Goal: Browse casually: Explore the website without a specific task or goal

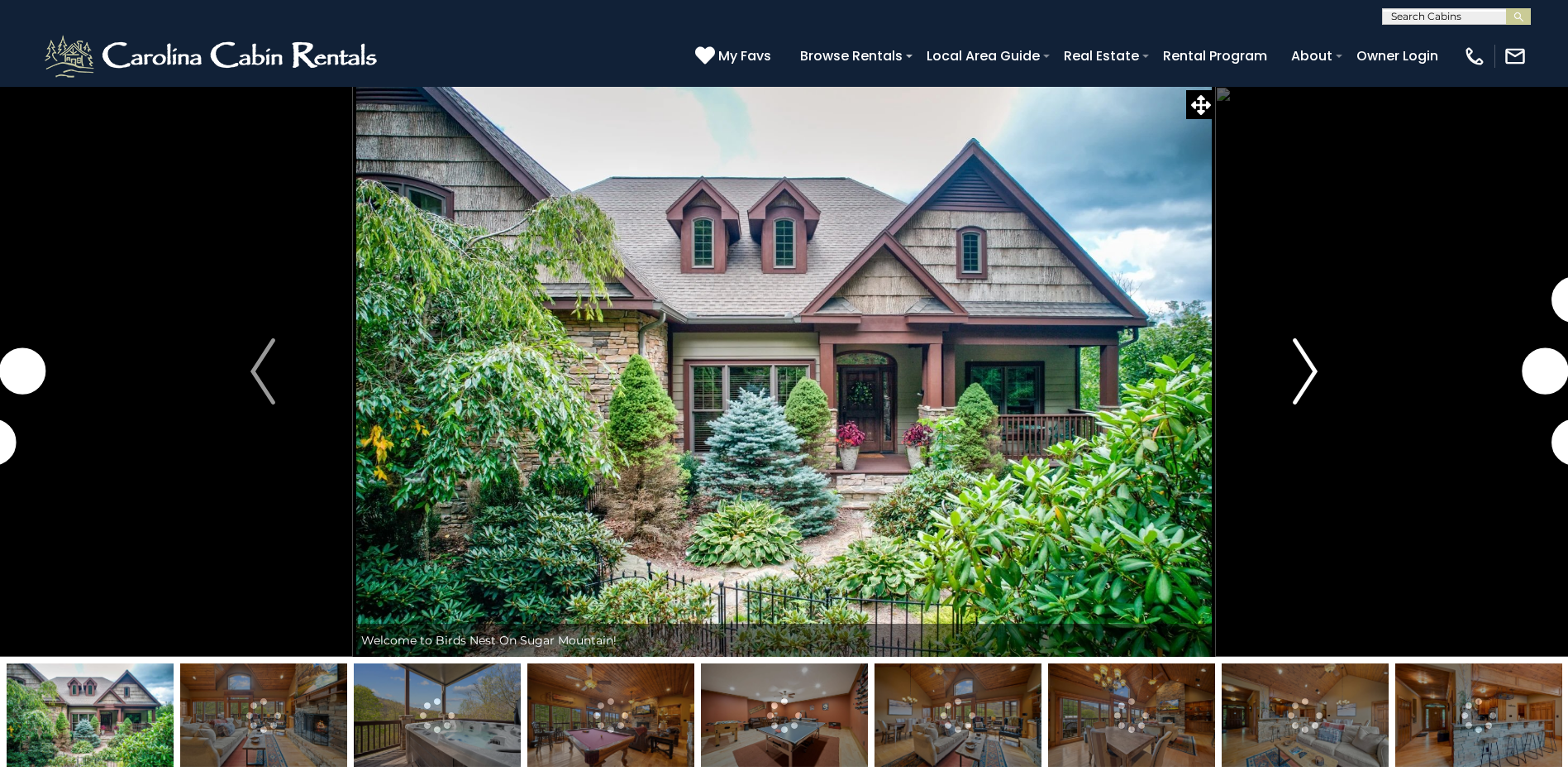
click at [1307, 362] on img "Next" at bounding box center [1304, 371] width 25 height 66
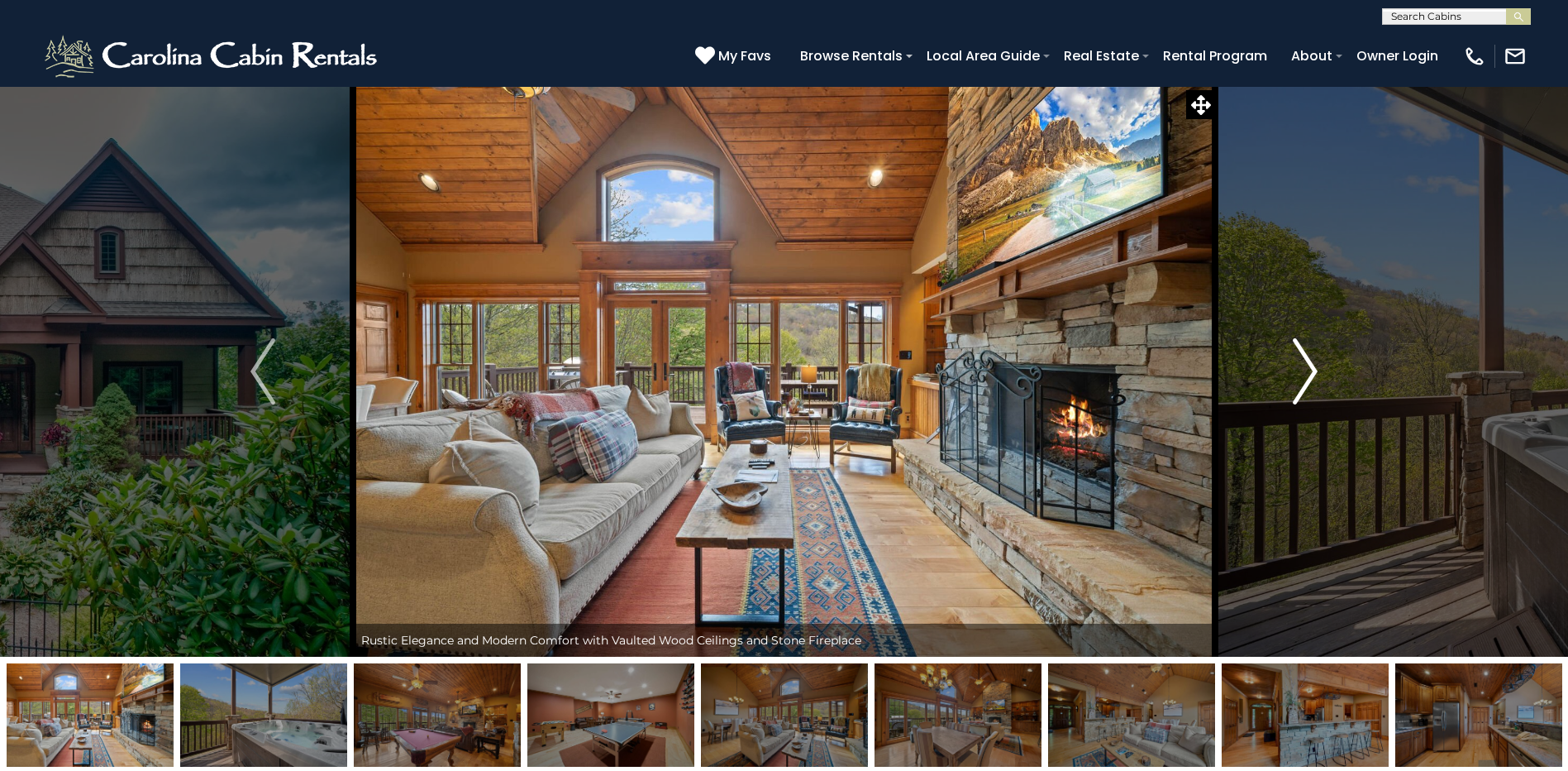
click at [1302, 370] on img "Next" at bounding box center [1304, 371] width 25 height 66
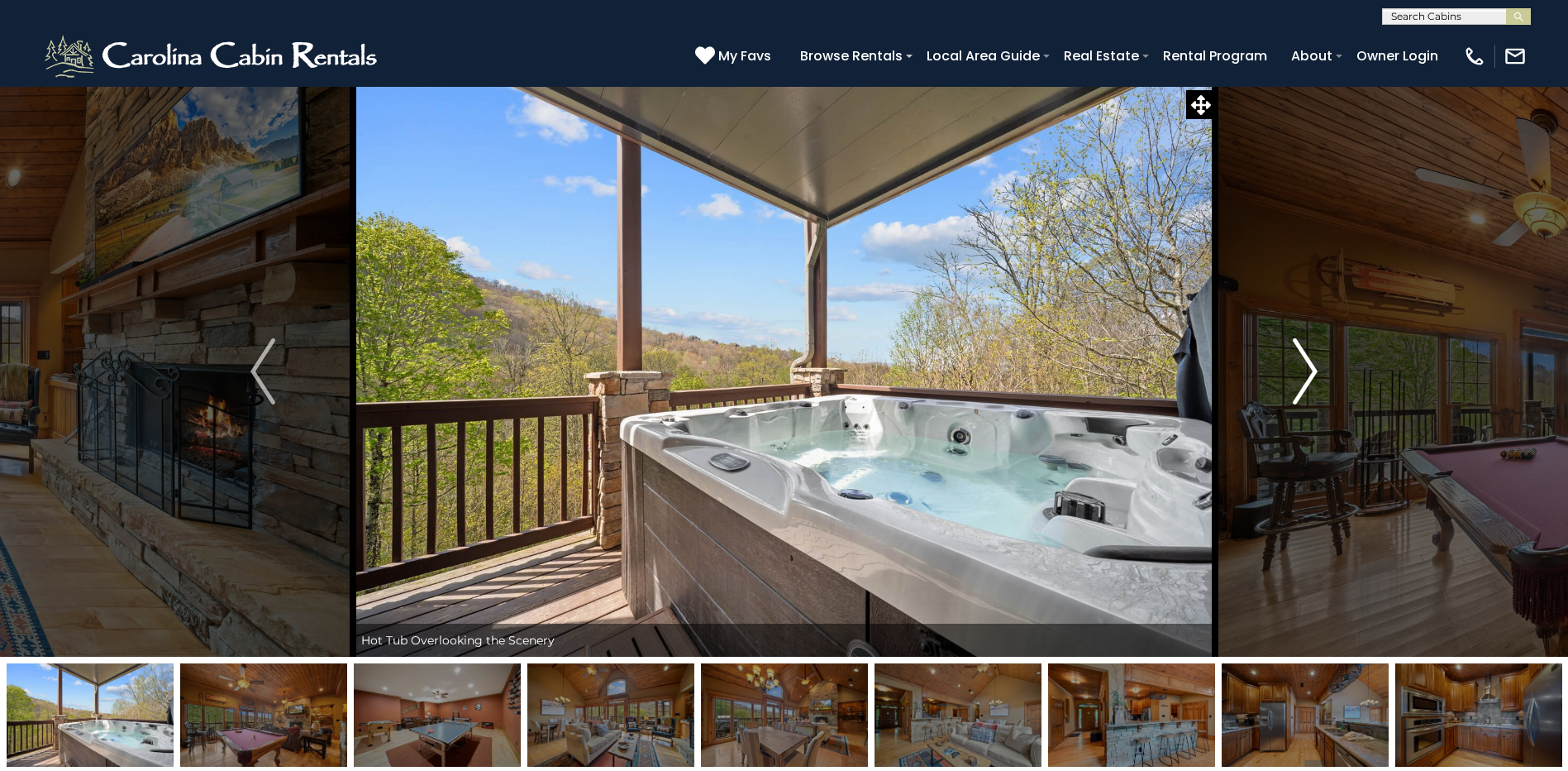
click at [1302, 370] on img "Next" at bounding box center [1304, 371] width 25 height 66
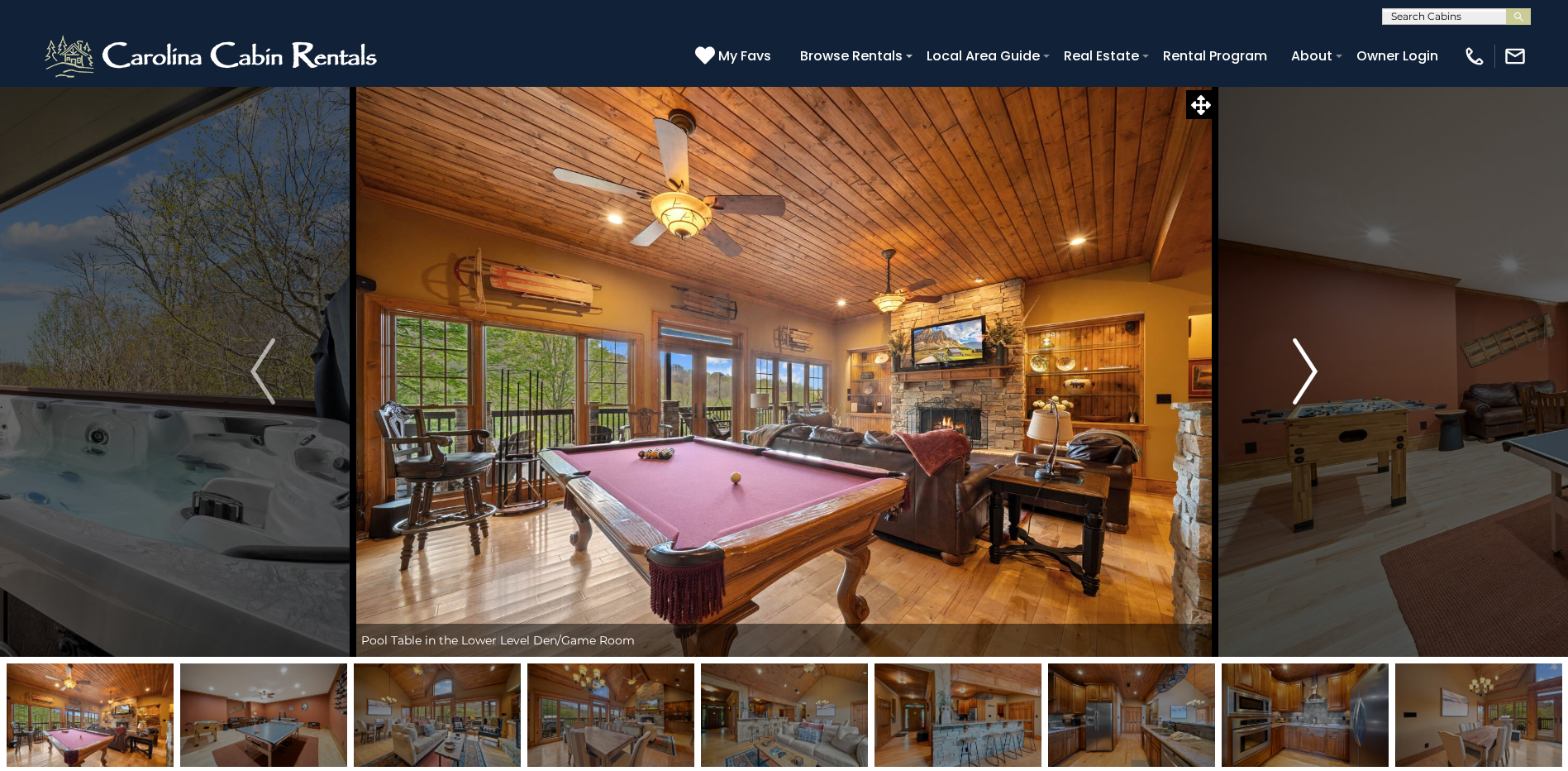
click at [1302, 370] on img "Next" at bounding box center [1304, 371] width 25 height 66
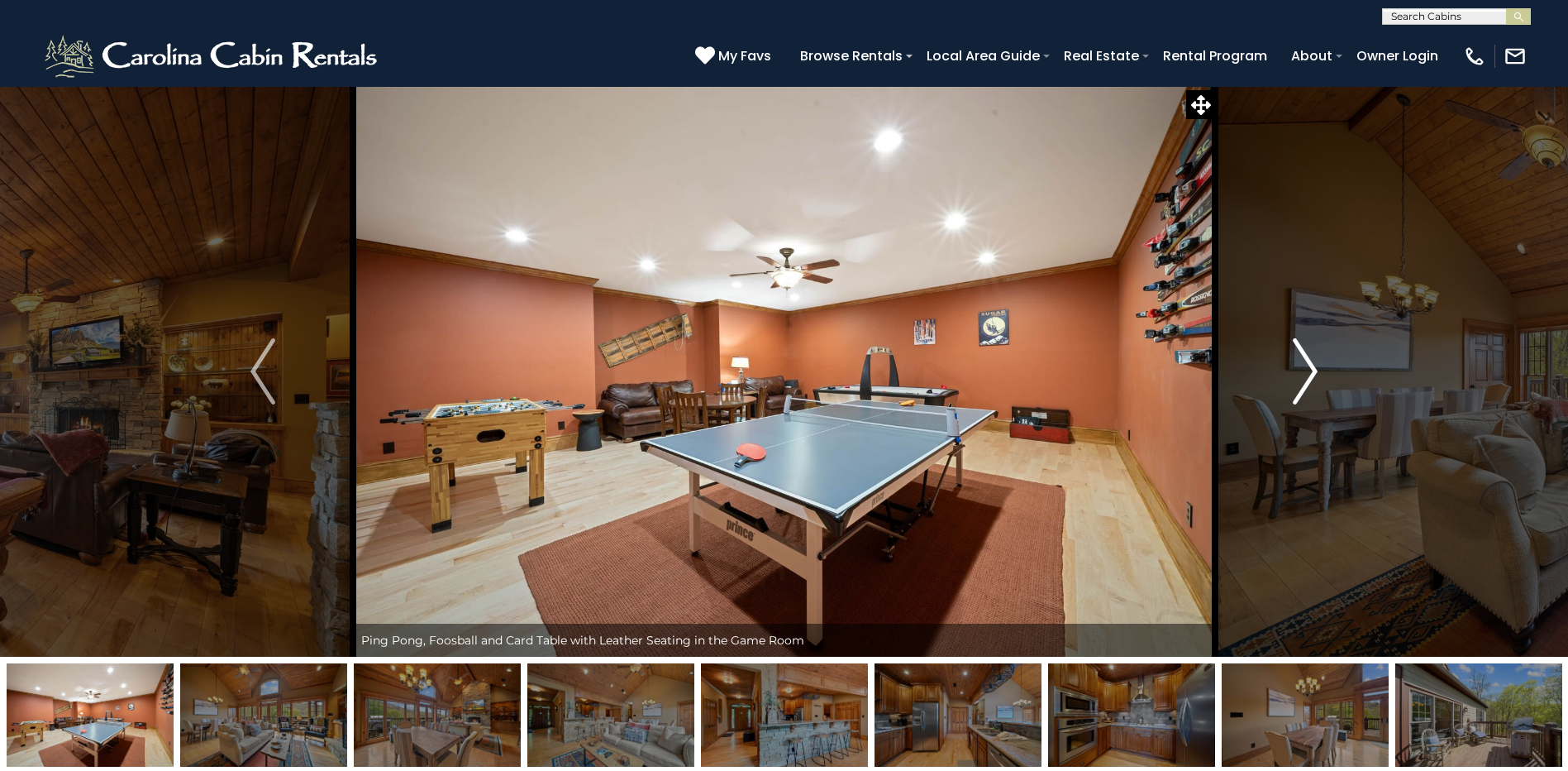
click at [1302, 370] on img "Next" at bounding box center [1304, 371] width 25 height 66
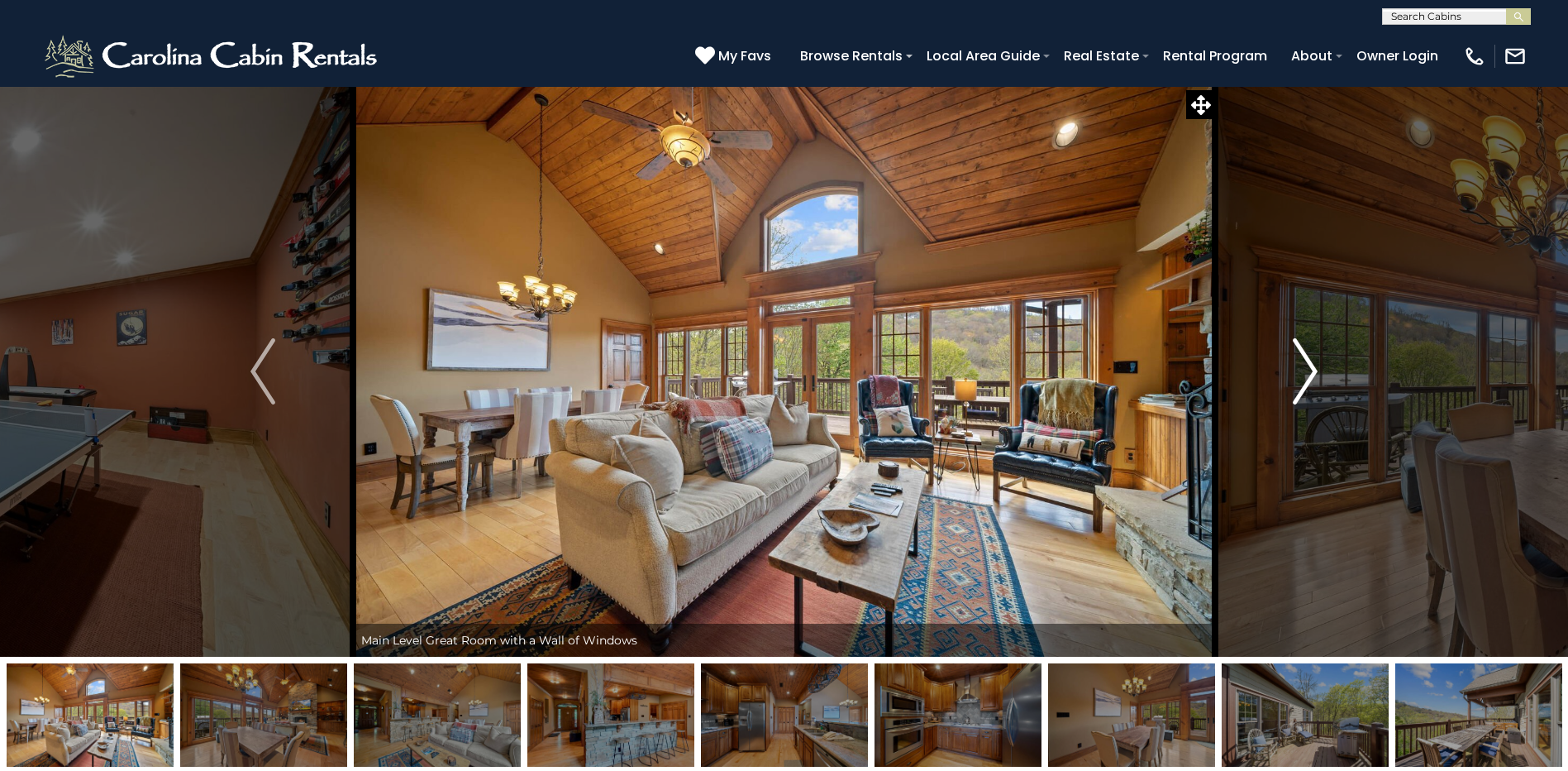
click at [1302, 370] on img "Next" at bounding box center [1304, 371] width 25 height 66
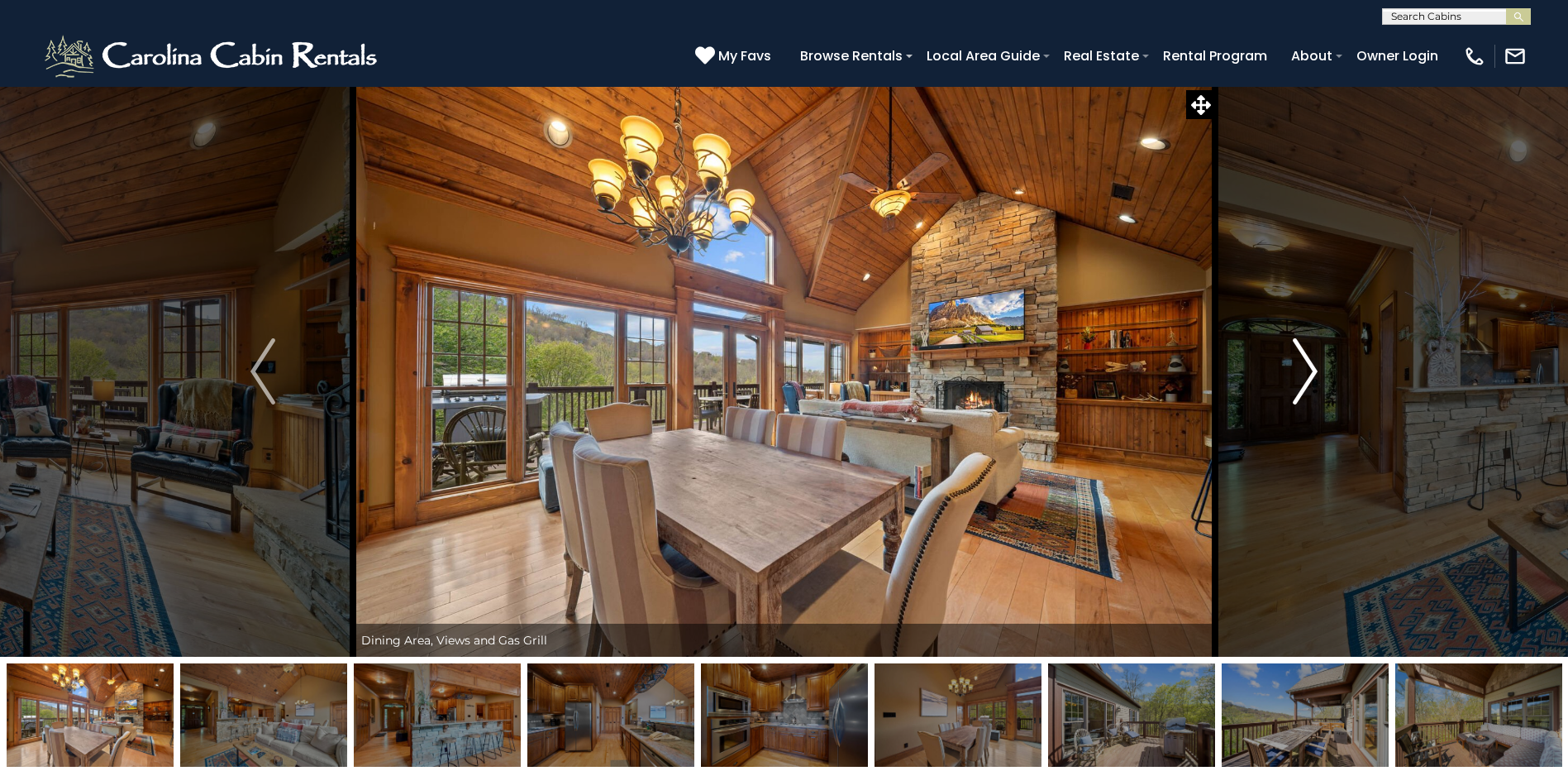
click at [1302, 370] on img "Next" at bounding box center [1304, 371] width 25 height 66
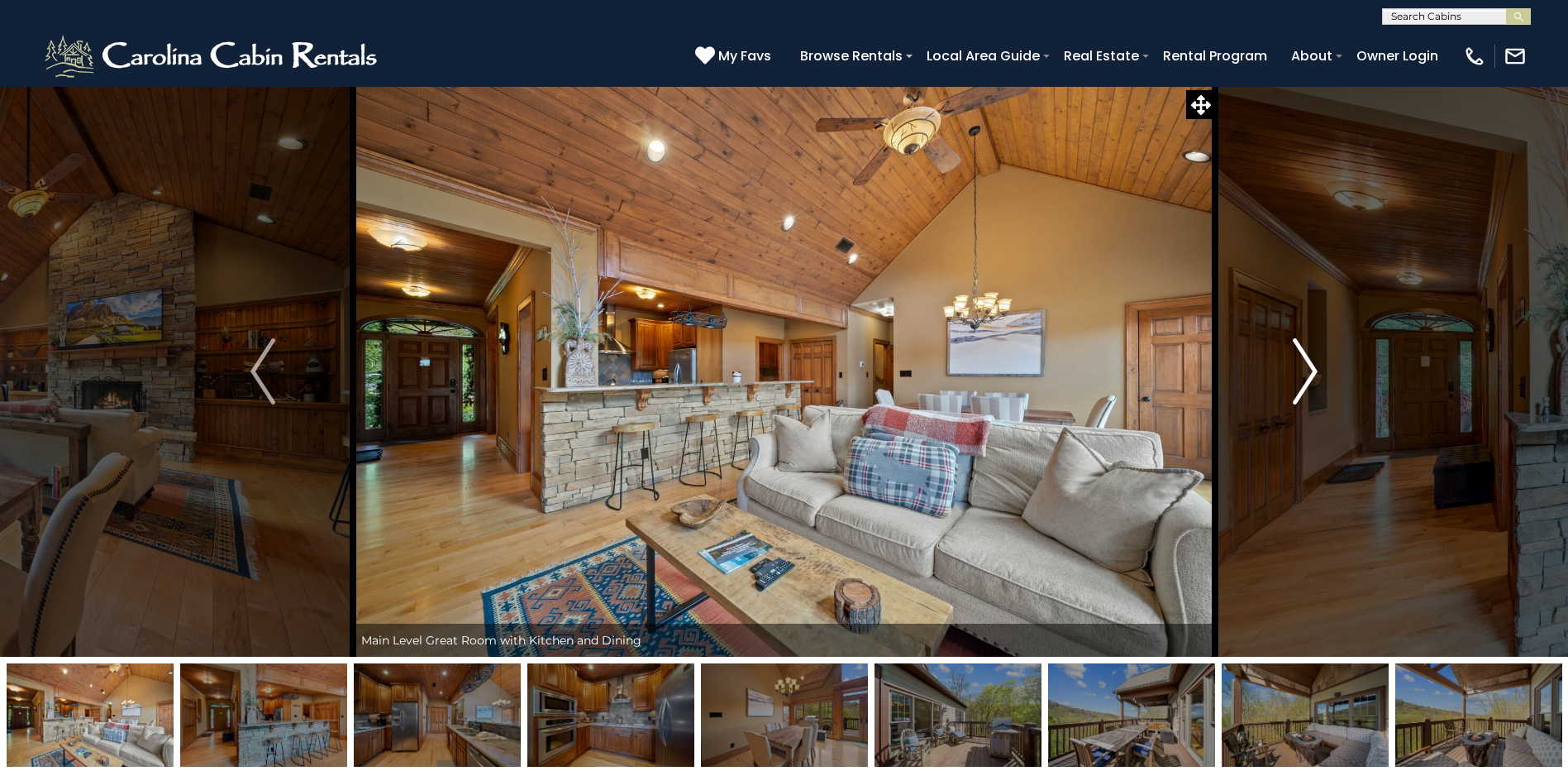
click at [1302, 370] on img "Next" at bounding box center [1304, 371] width 25 height 66
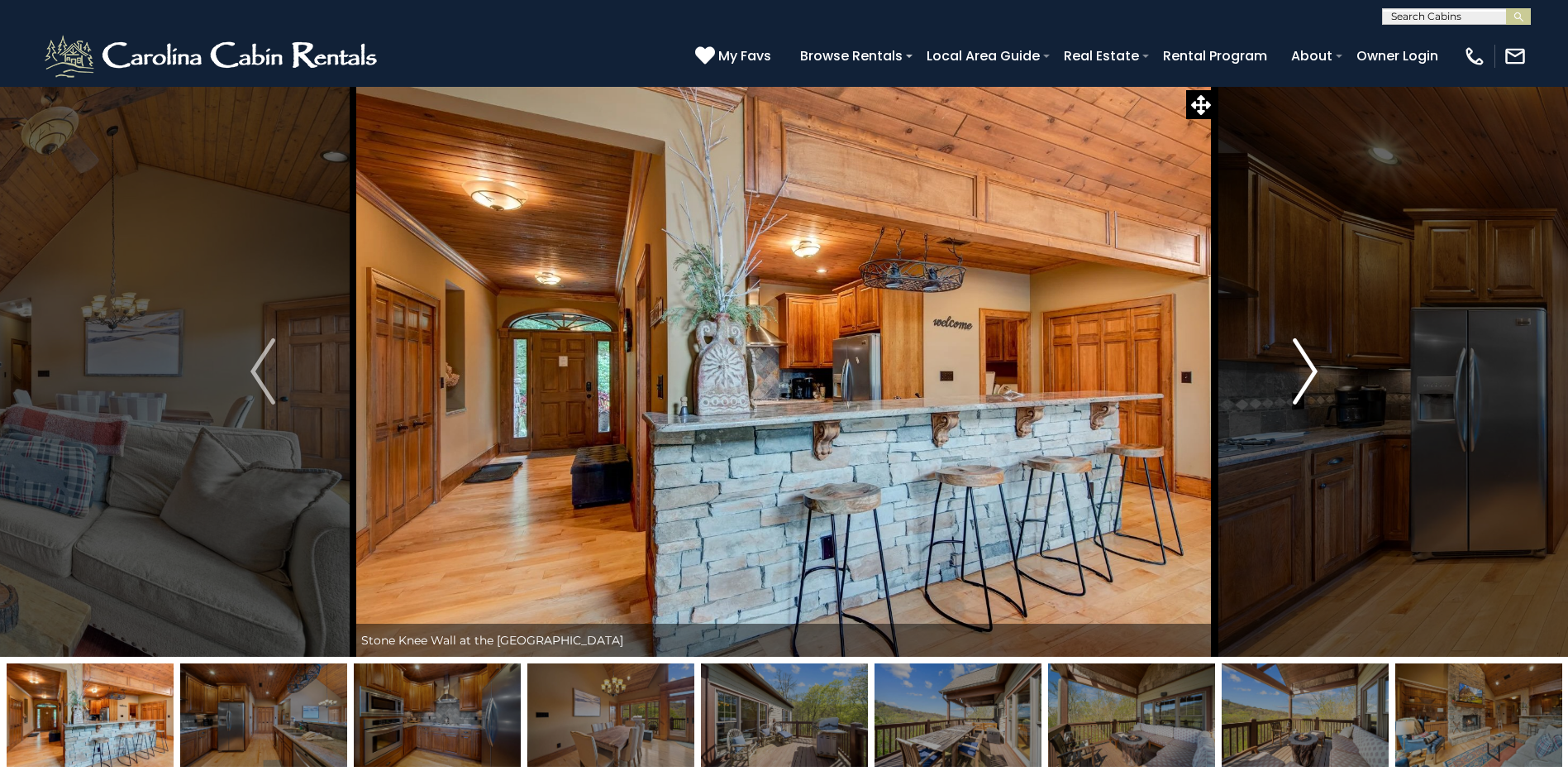
click at [1302, 370] on img "Next" at bounding box center [1304, 371] width 25 height 66
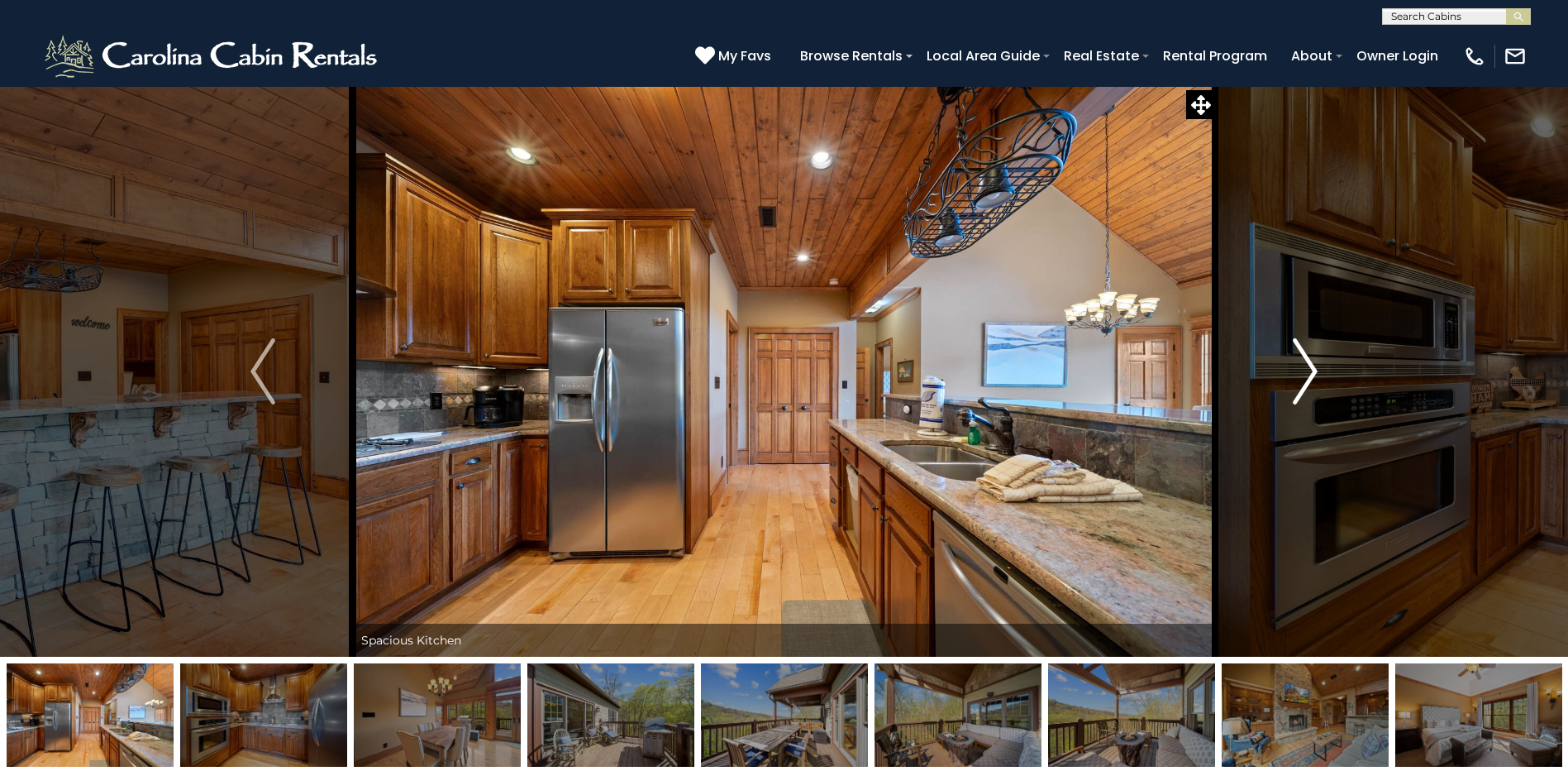
click at [1302, 370] on img "Next" at bounding box center [1304, 371] width 25 height 66
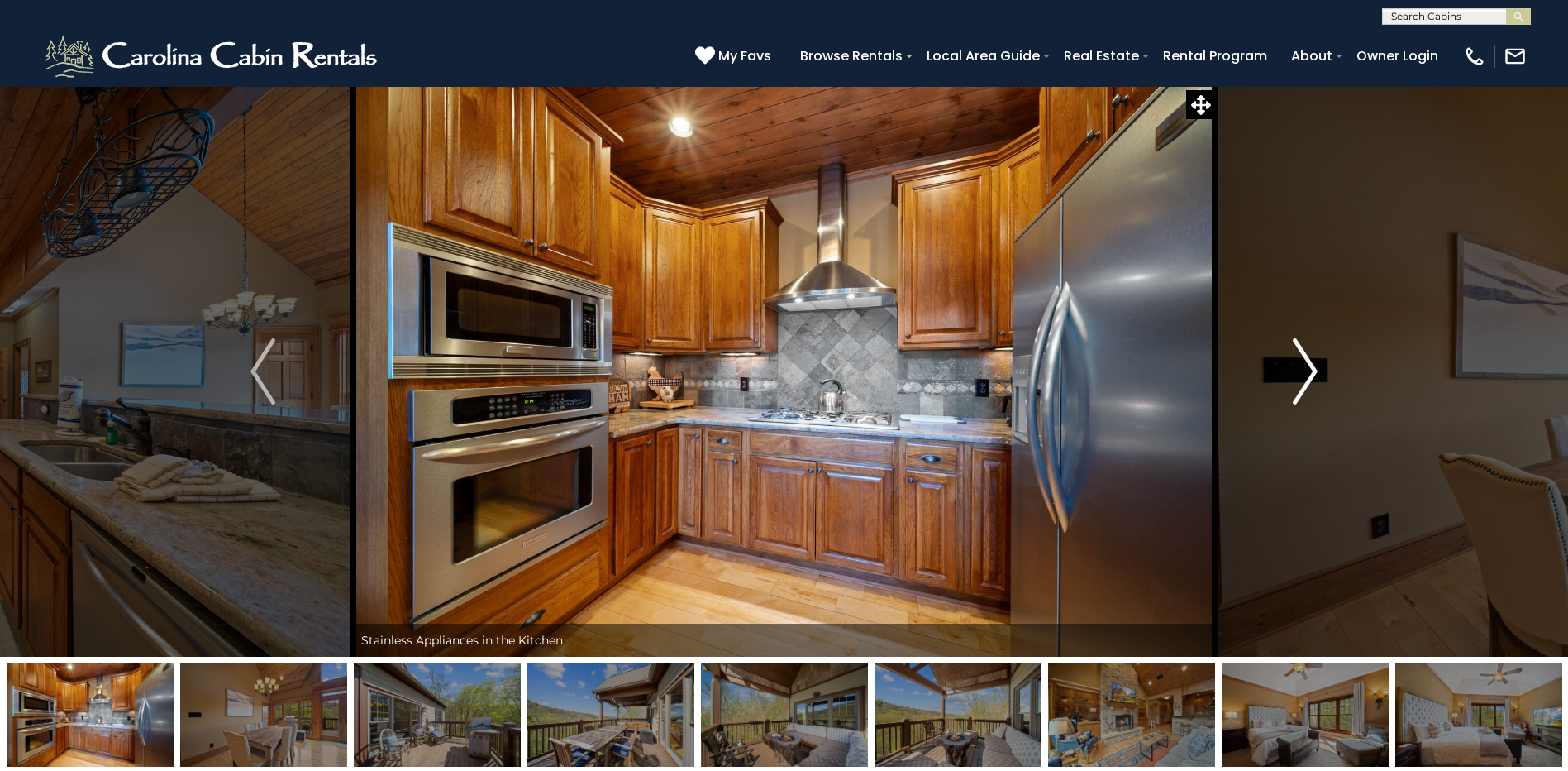
click at [1302, 370] on img "Next" at bounding box center [1304, 371] width 25 height 66
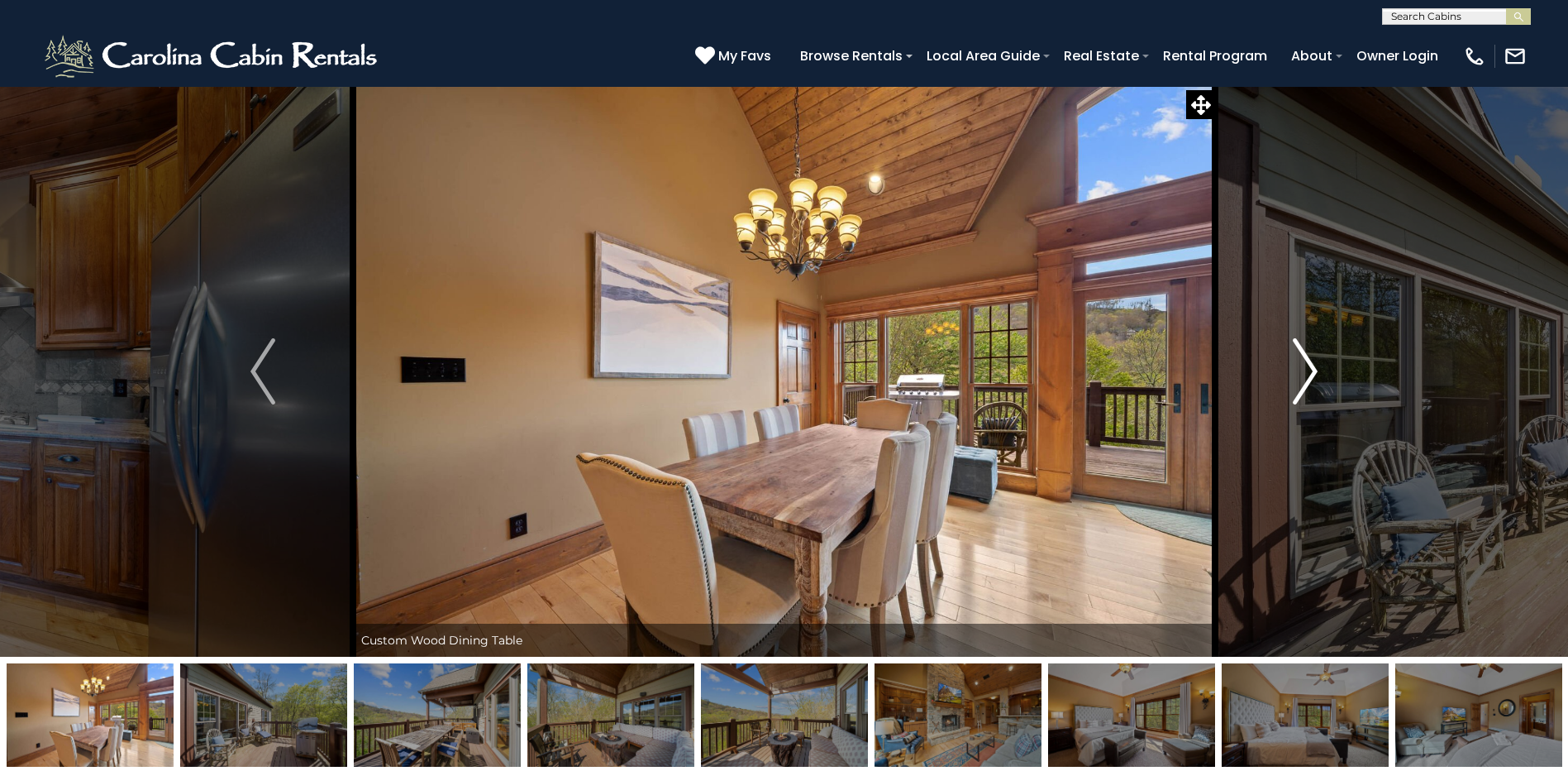
click at [1302, 370] on img "Next" at bounding box center [1304, 371] width 25 height 66
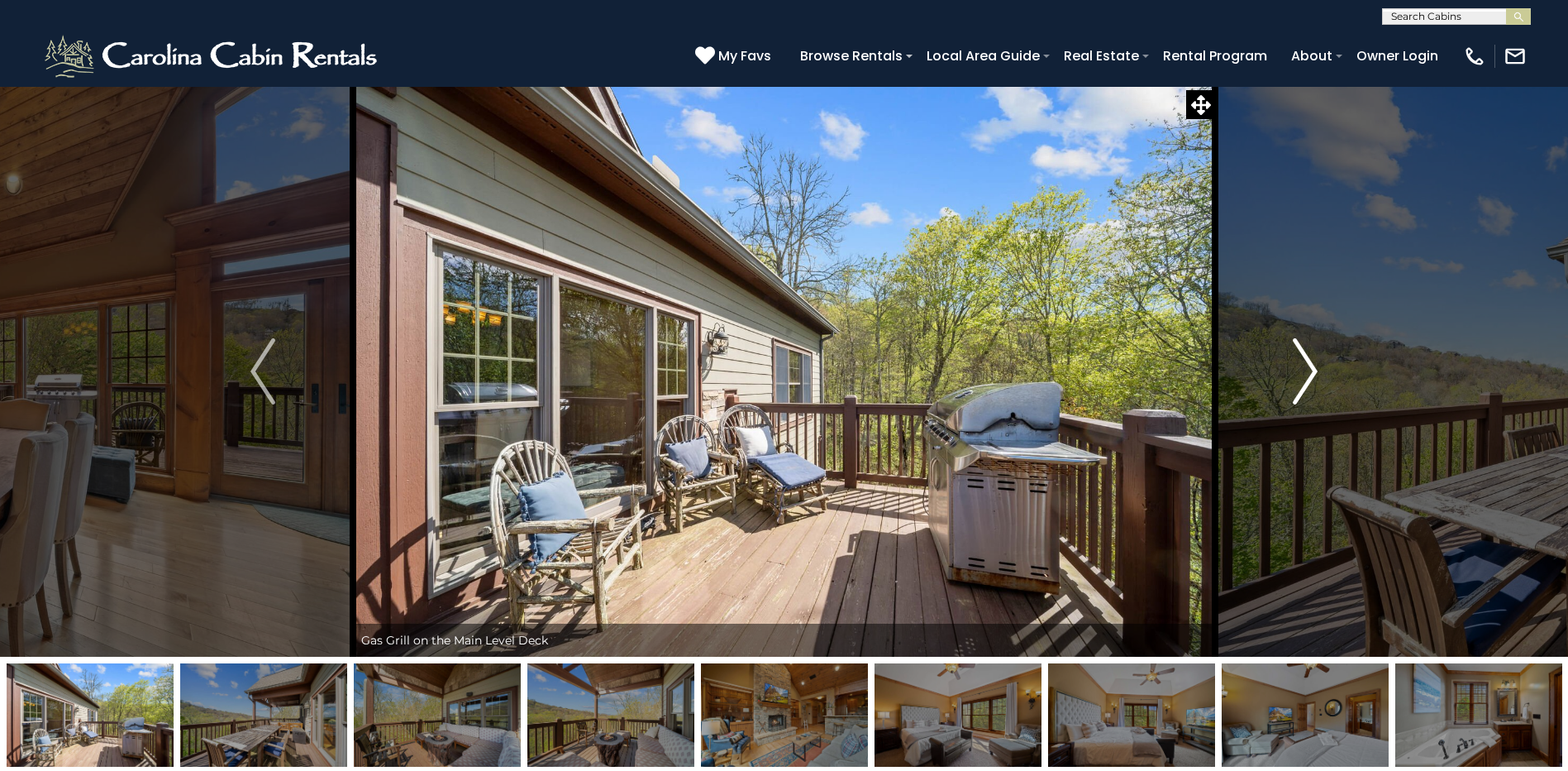
click at [1302, 370] on img "Next" at bounding box center [1304, 371] width 25 height 66
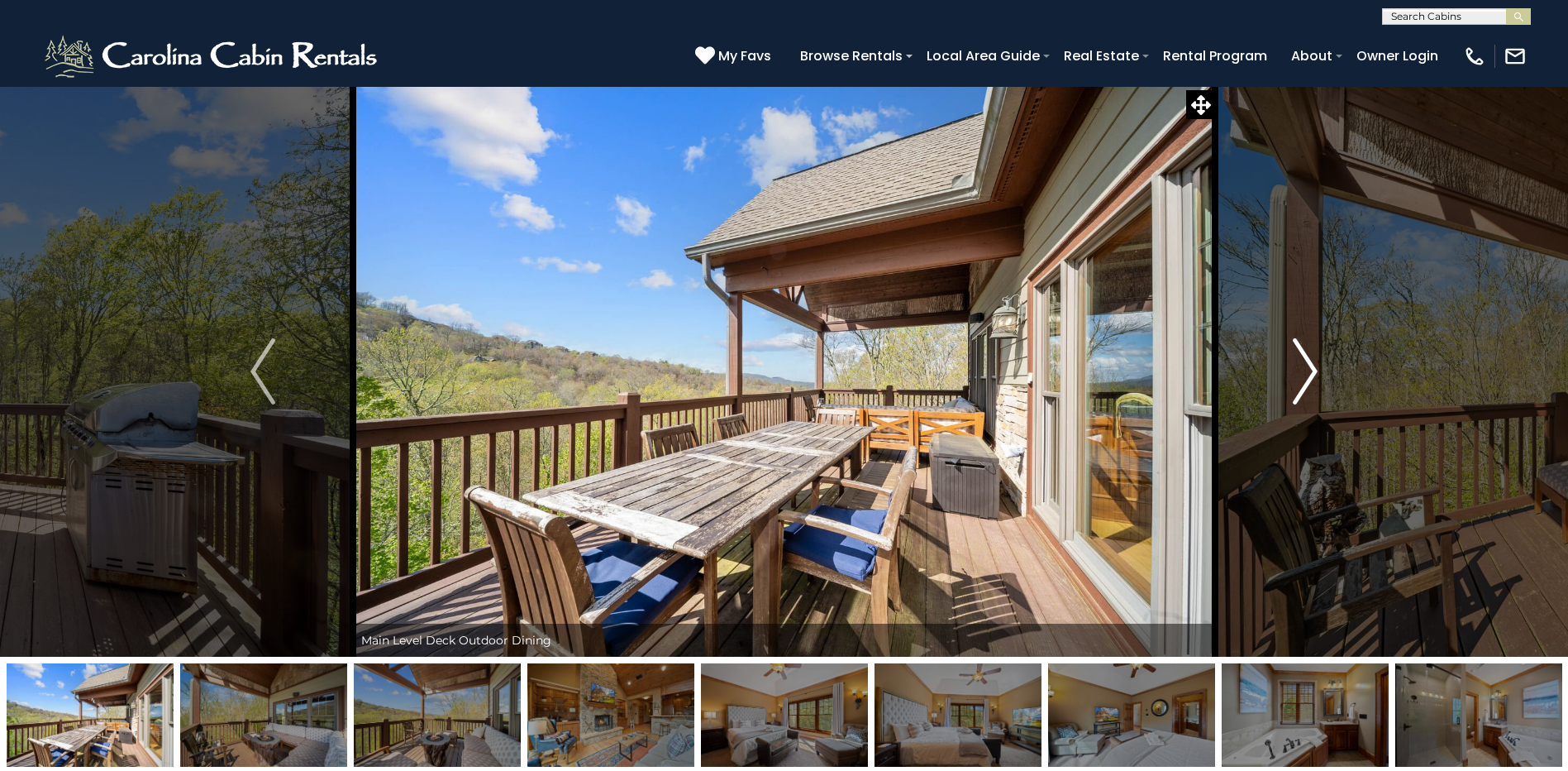
click at [1302, 370] on img "Next" at bounding box center [1304, 371] width 25 height 66
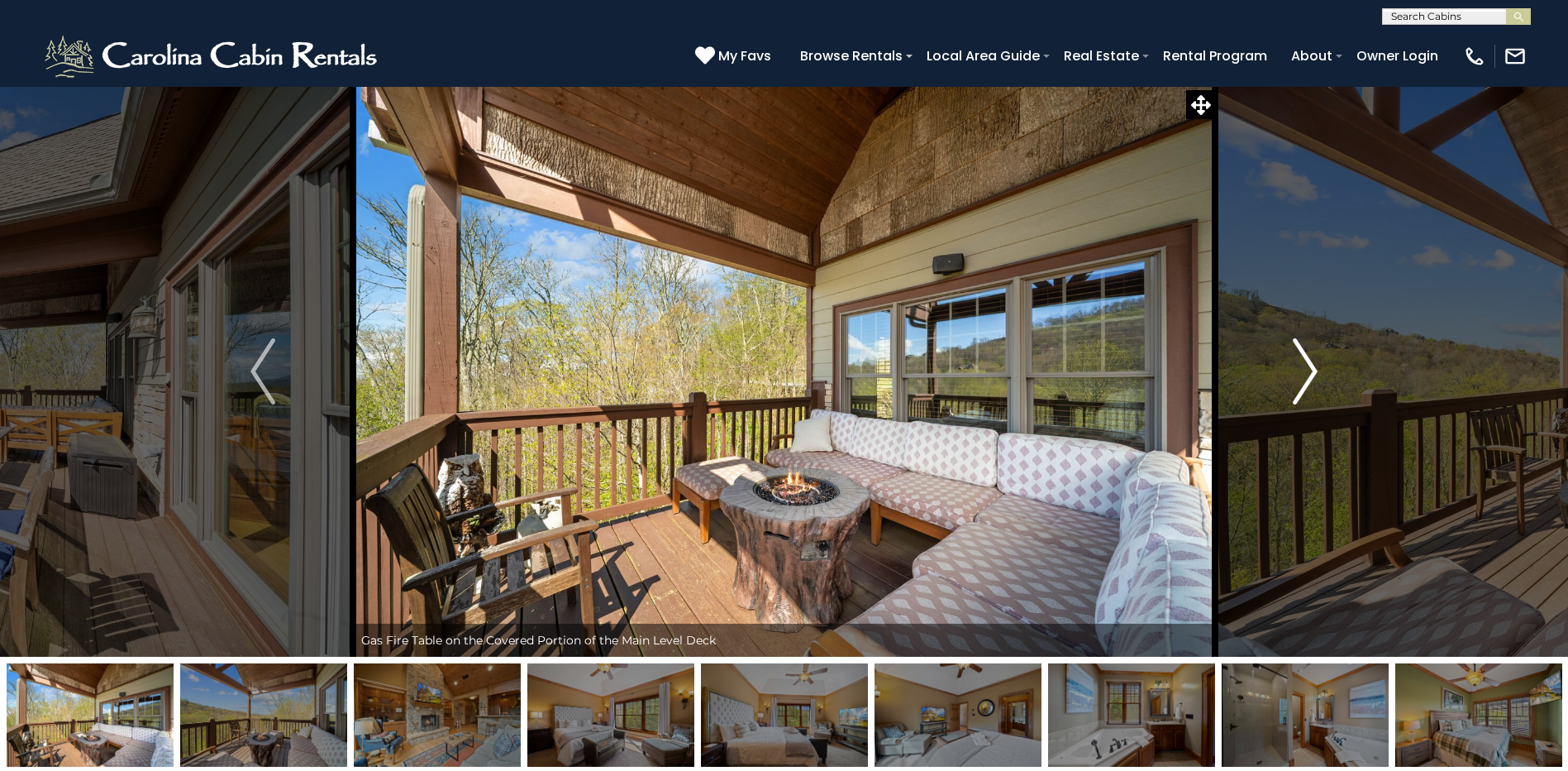
click at [1302, 370] on img "Next" at bounding box center [1304, 371] width 25 height 66
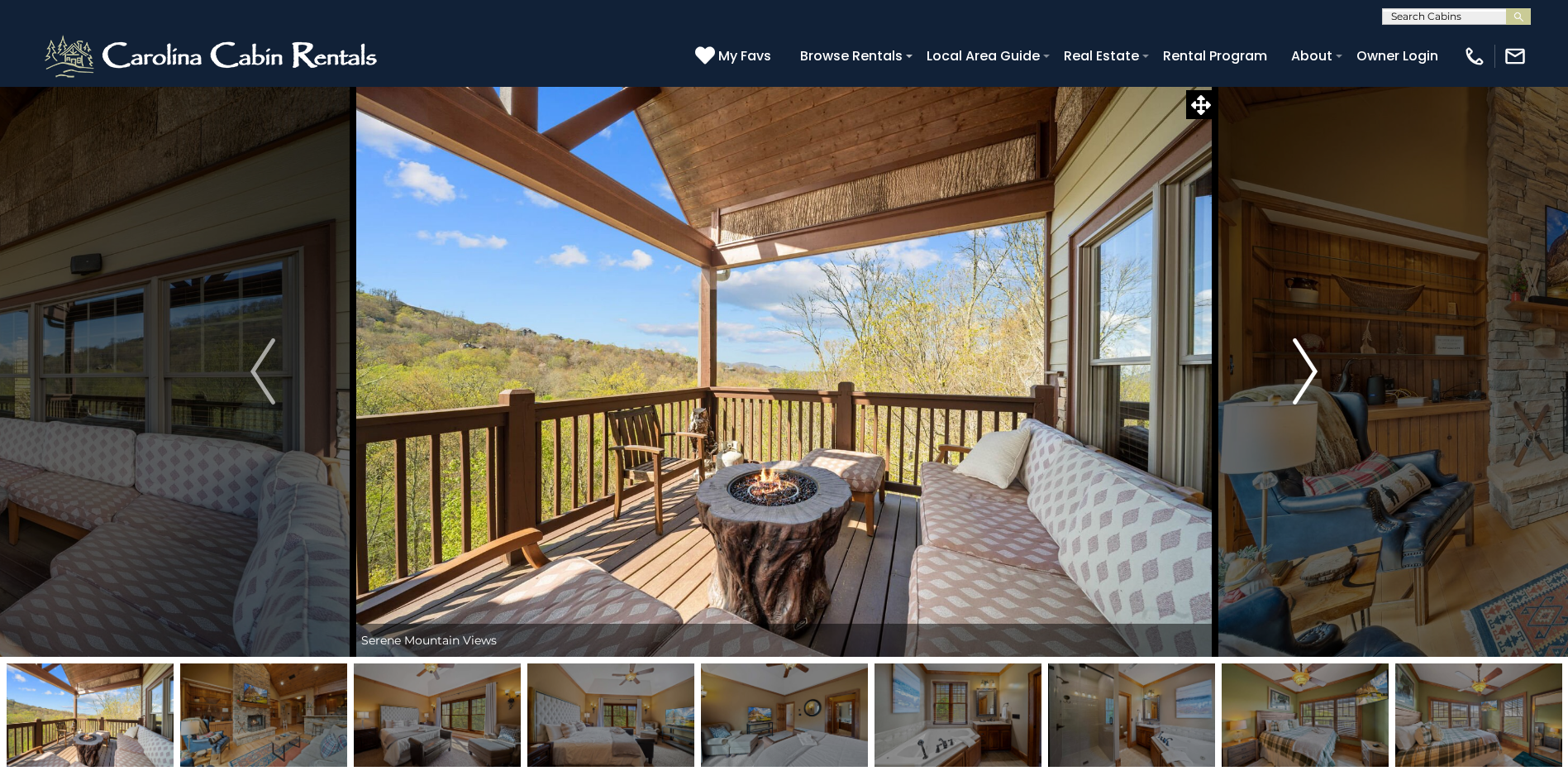
click at [1302, 370] on img "Next" at bounding box center [1304, 371] width 25 height 66
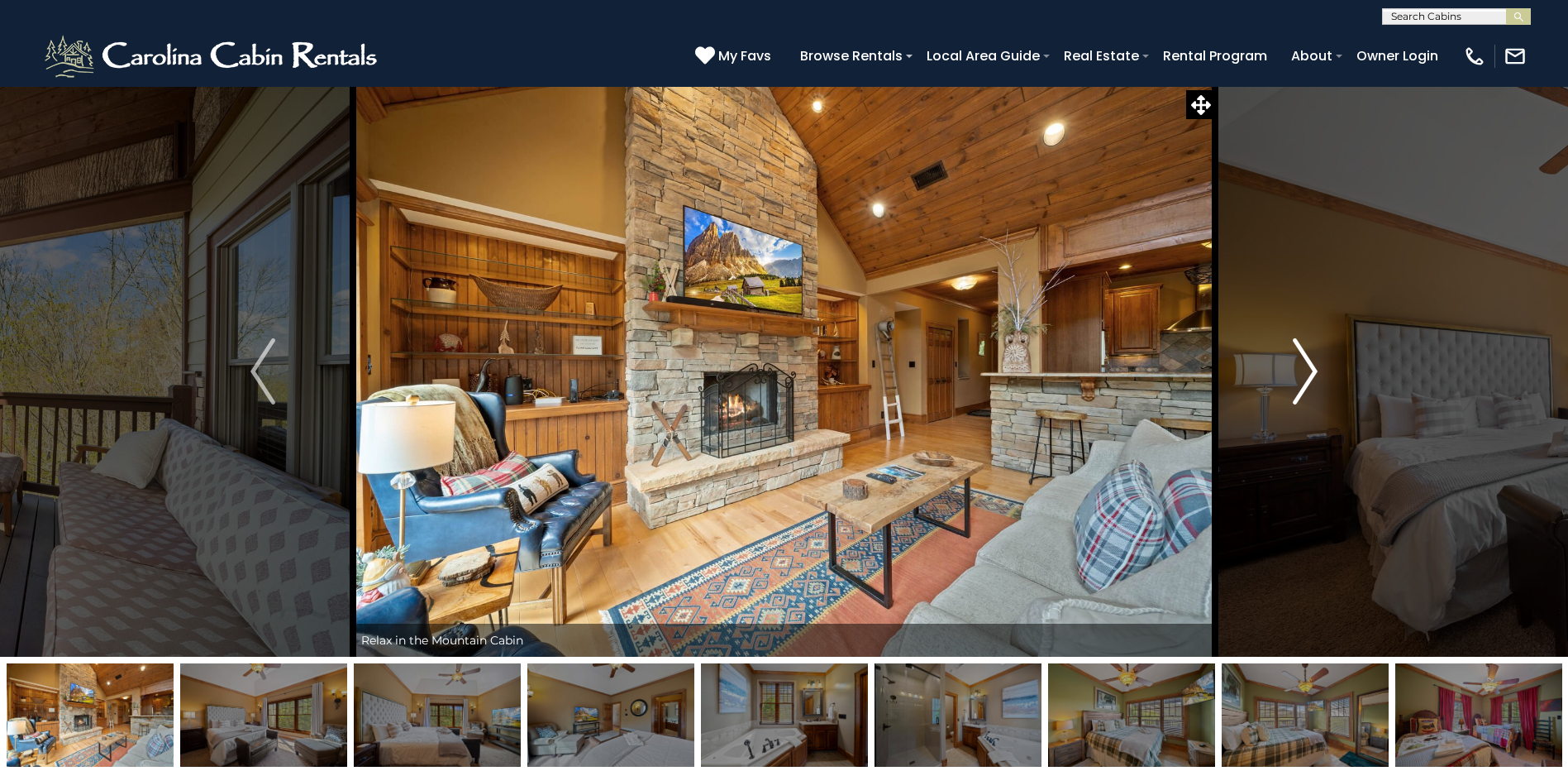
click at [1302, 370] on img "Next" at bounding box center [1304, 371] width 25 height 66
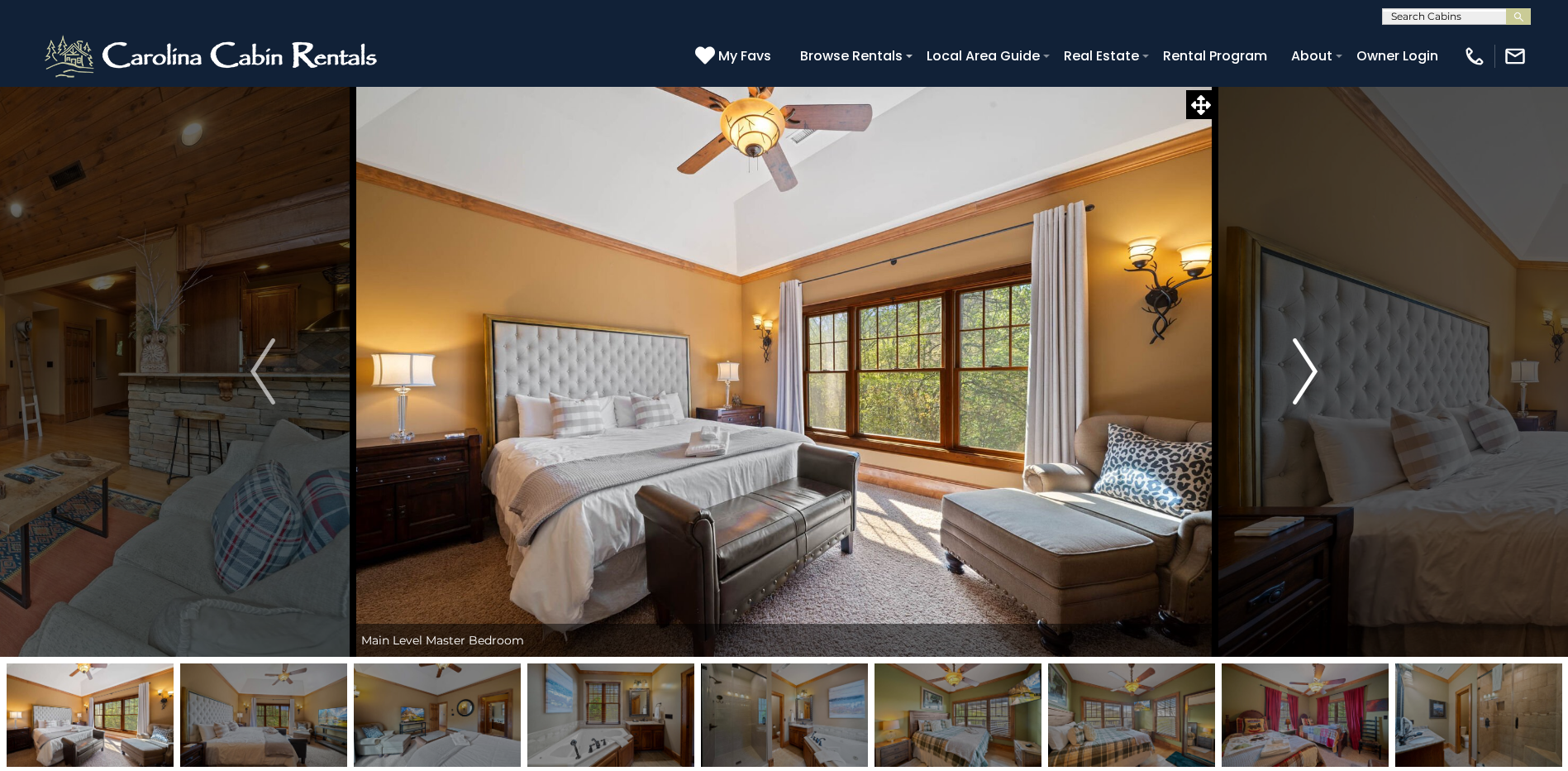
click at [1302, 370] on img "Next" at bounding box center [1304, 371] width 25 height 66
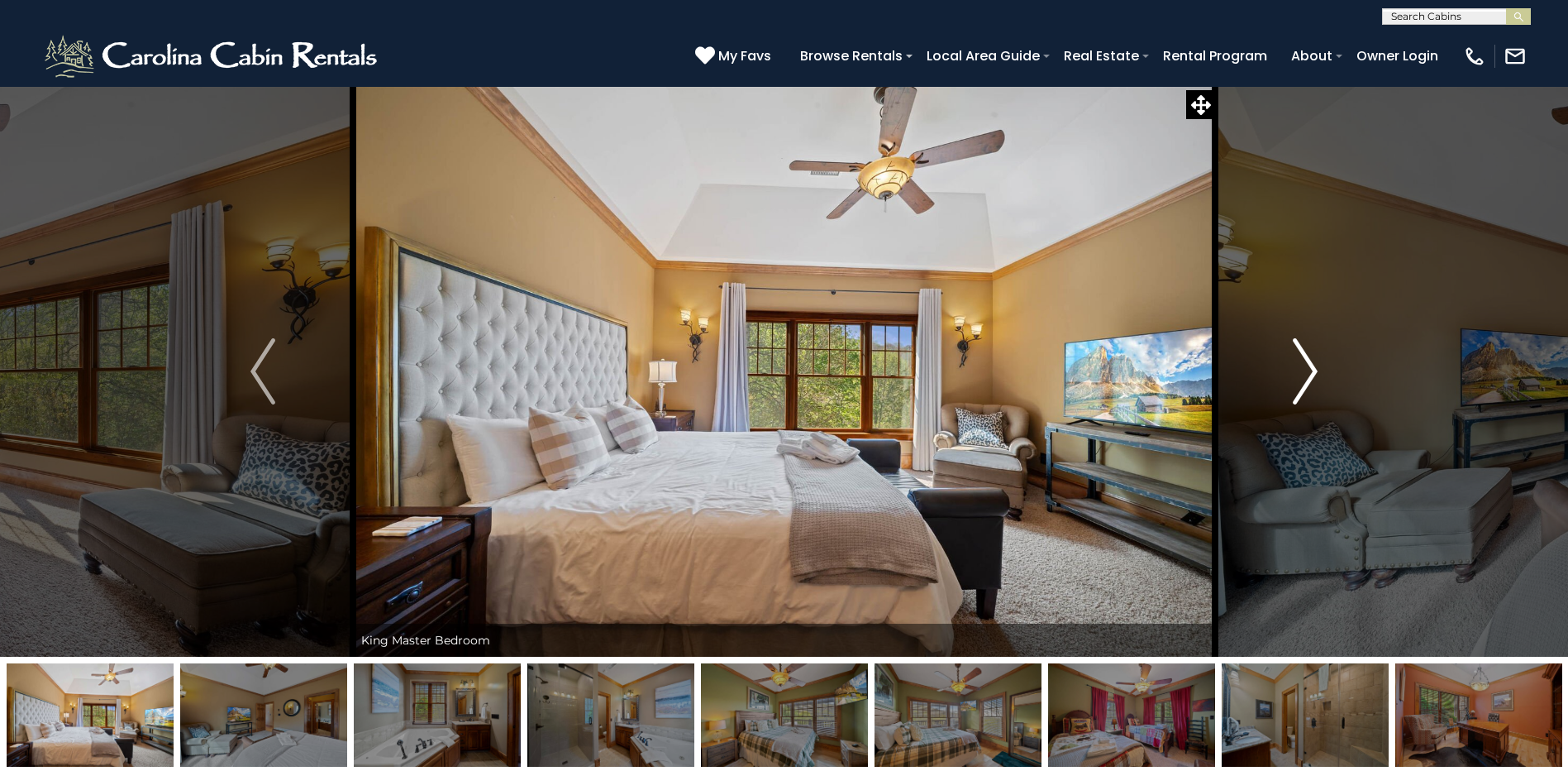
click at [1302, 370] on img "Next" at bounding box center [1304, 371] width 25 height 66
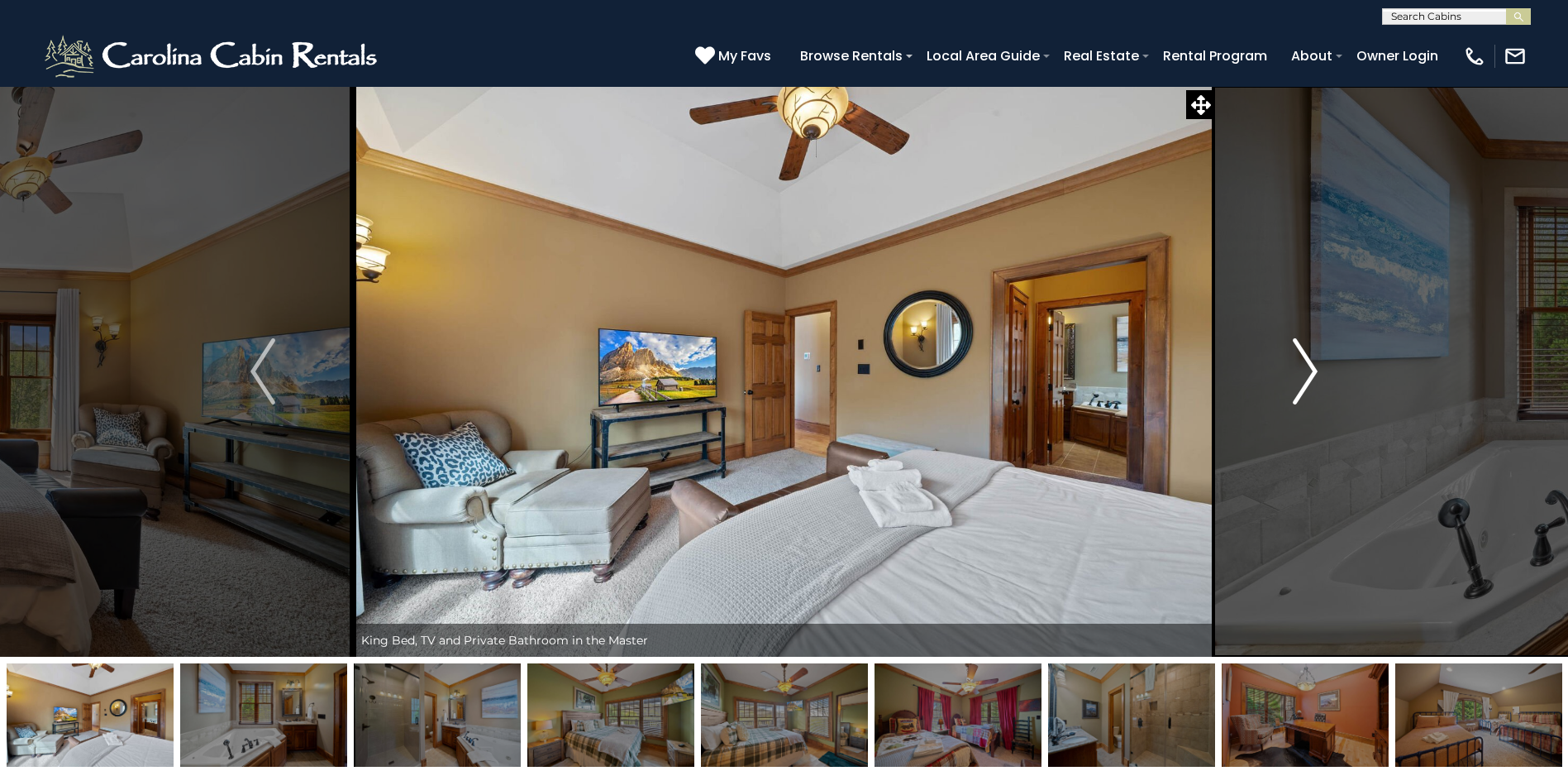
click at [1302, 370] on img "Next" at bounding box center [1304, 371] width 25 height 66
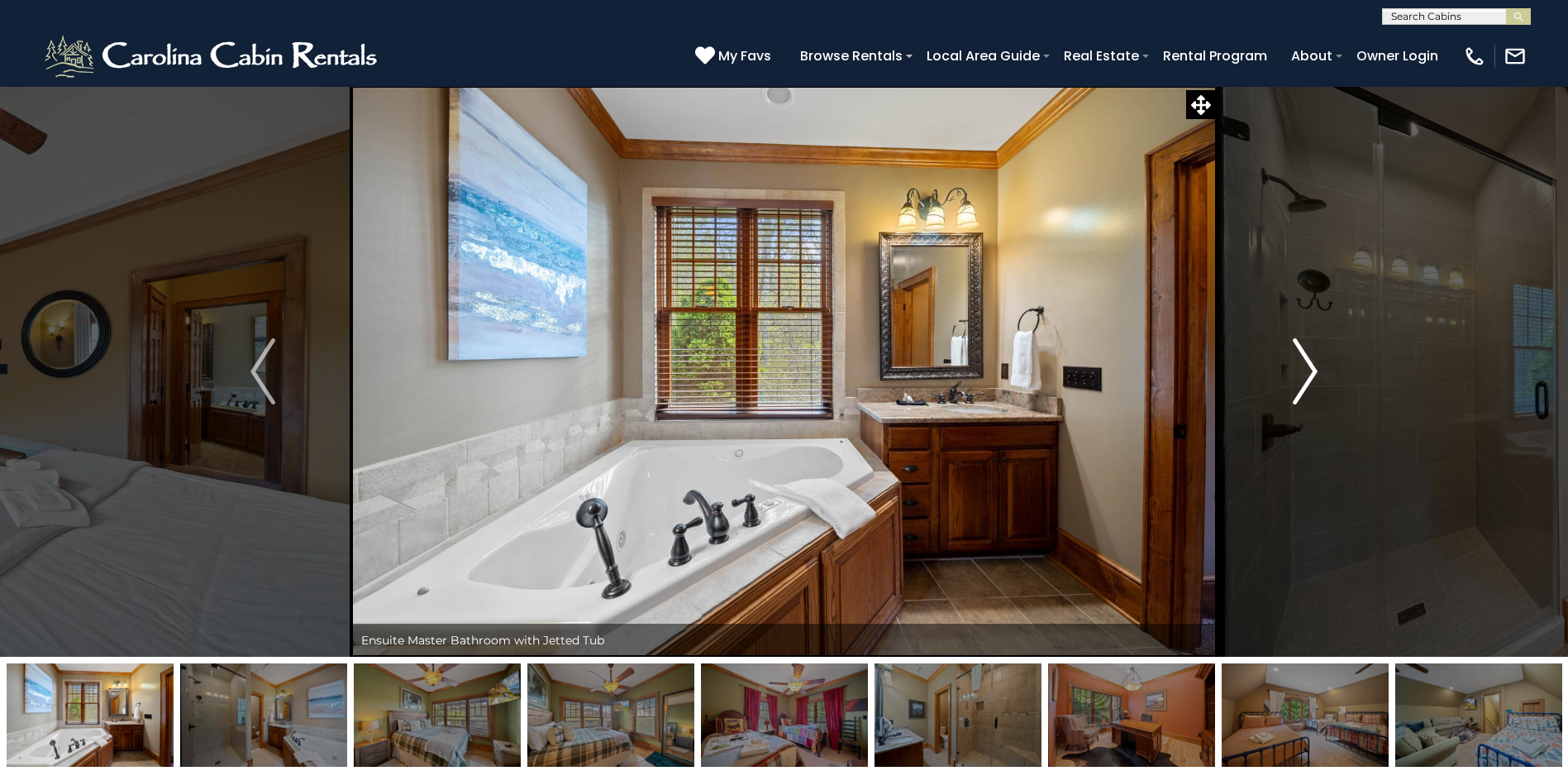
click at [1302, 370] on img "Next" at bounding box center [1304, 371] width 25 height 66
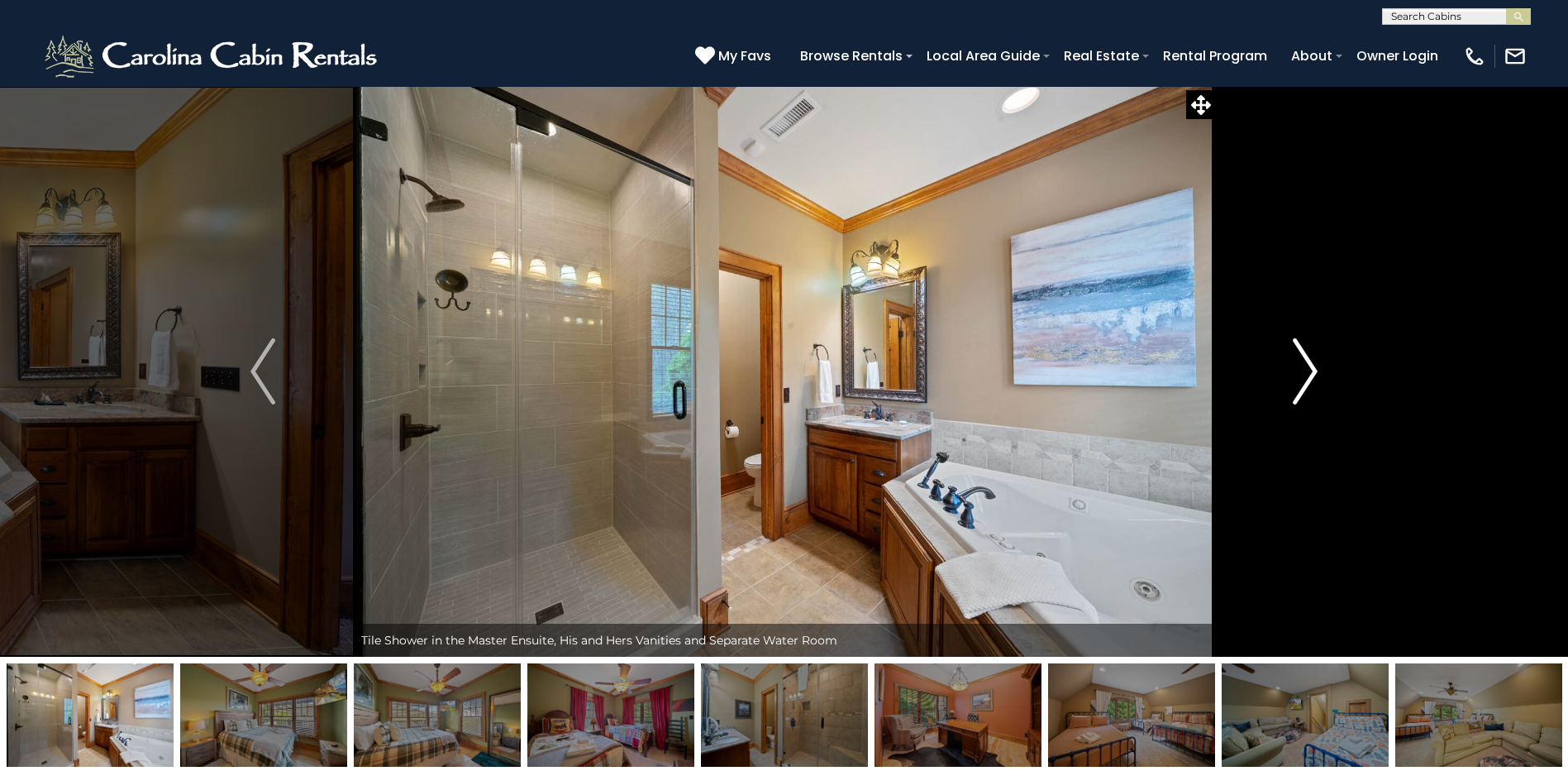
click at [1302, 370] on img "Next" at bounding box center [1304, 371] width 25 height 66
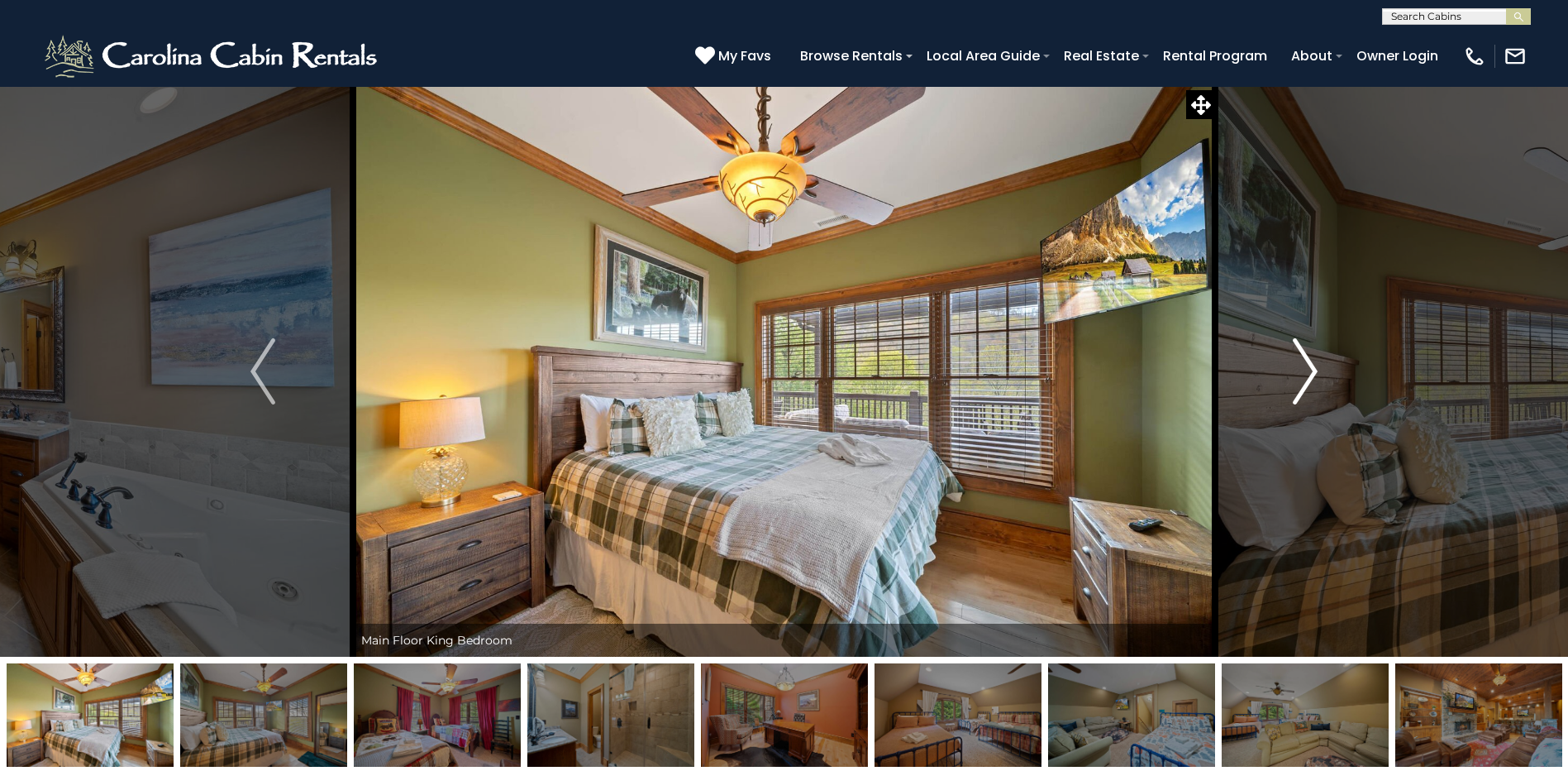
click at [1302, 370] on img "Next" at bounding box center [1304, 371] width 25 height 66
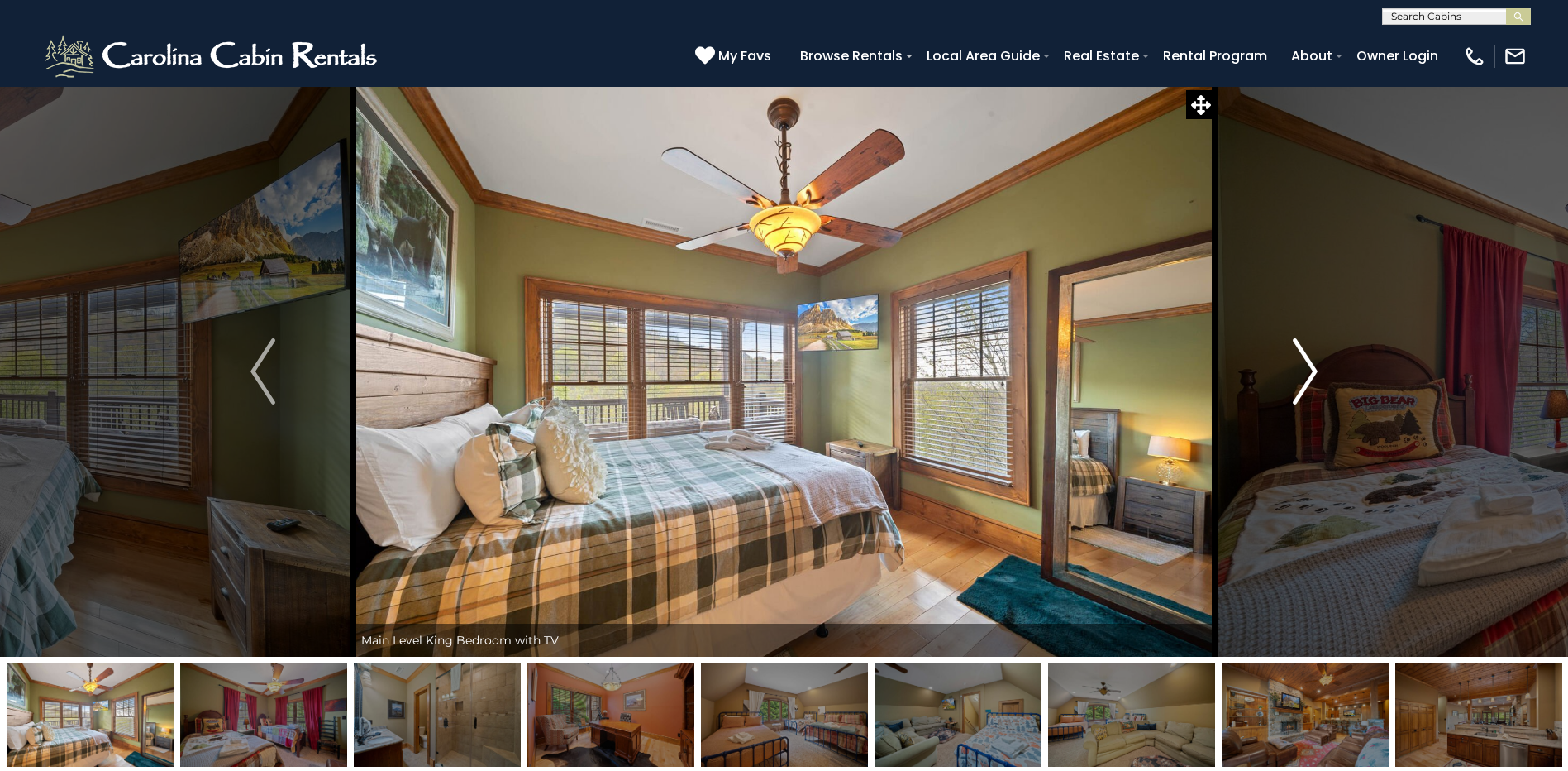
click at [1302, 370] on img "Next" at bounding box center [1304, 371] width 25 height 66
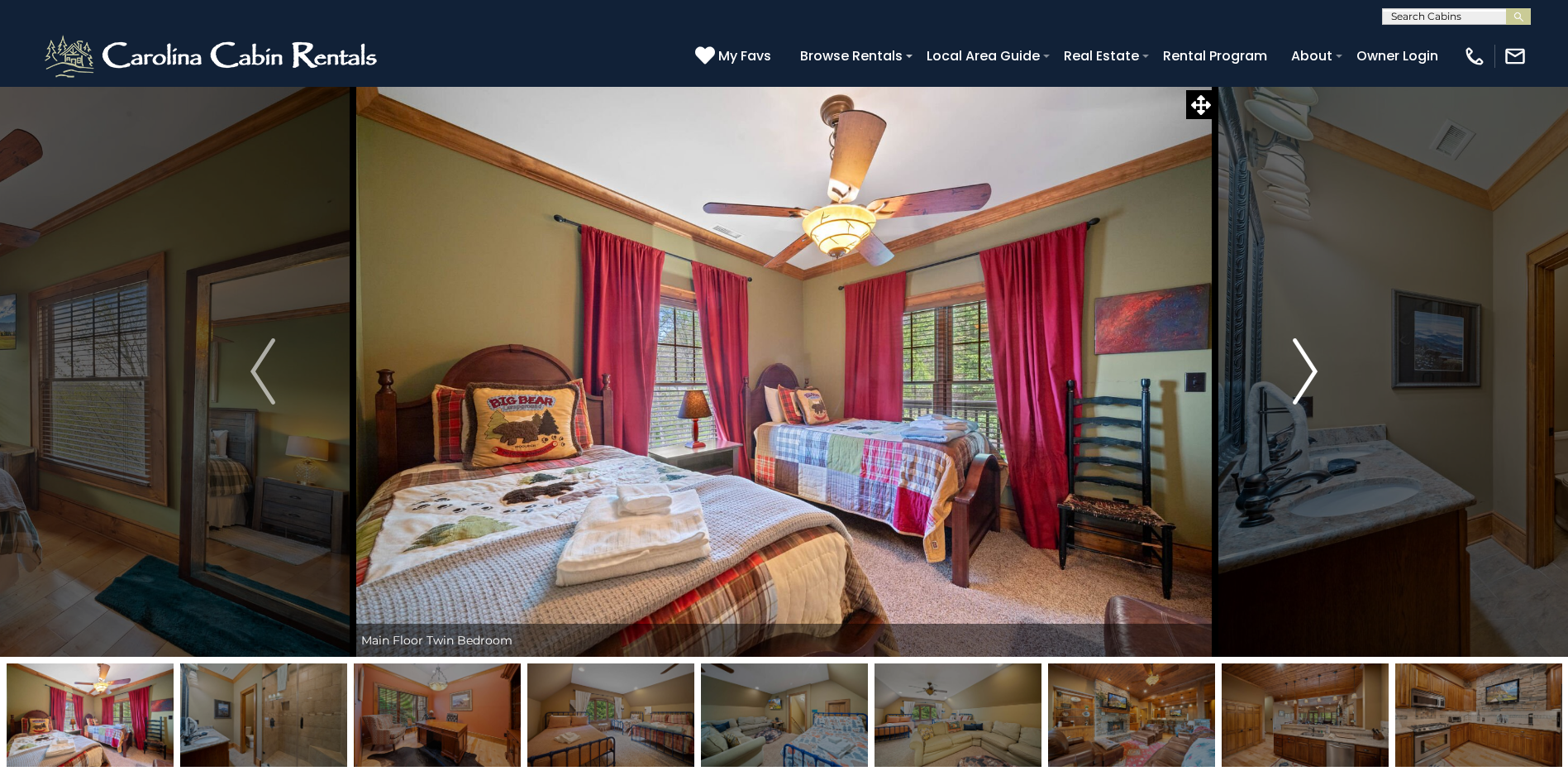
click at [1302, 370] on img "Next" at bounding box center [1304, 371] width 25 height 66
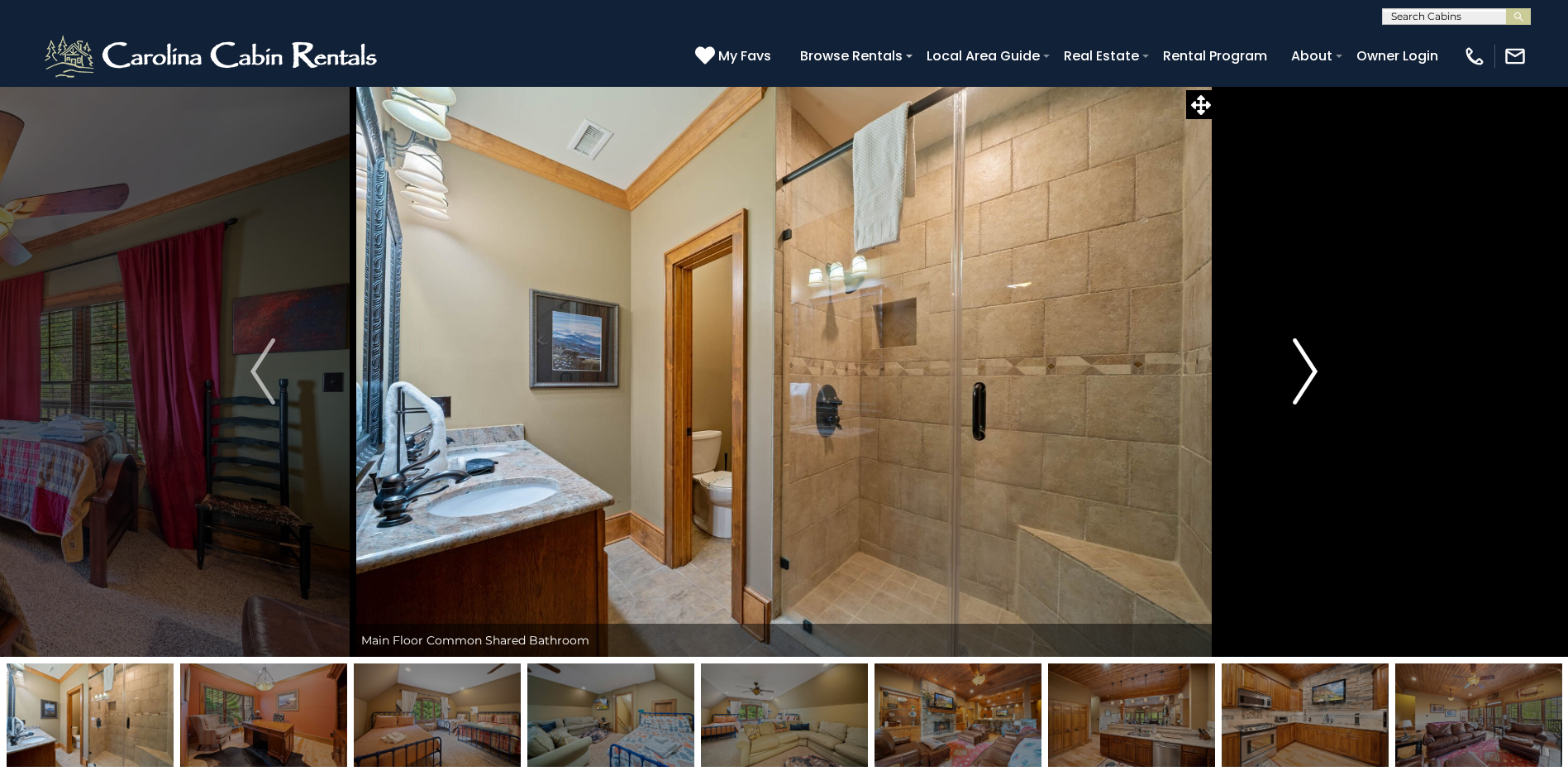
click at [1302, 370] on img "Next" at bounding box center [1304, 371] width 25 height 66
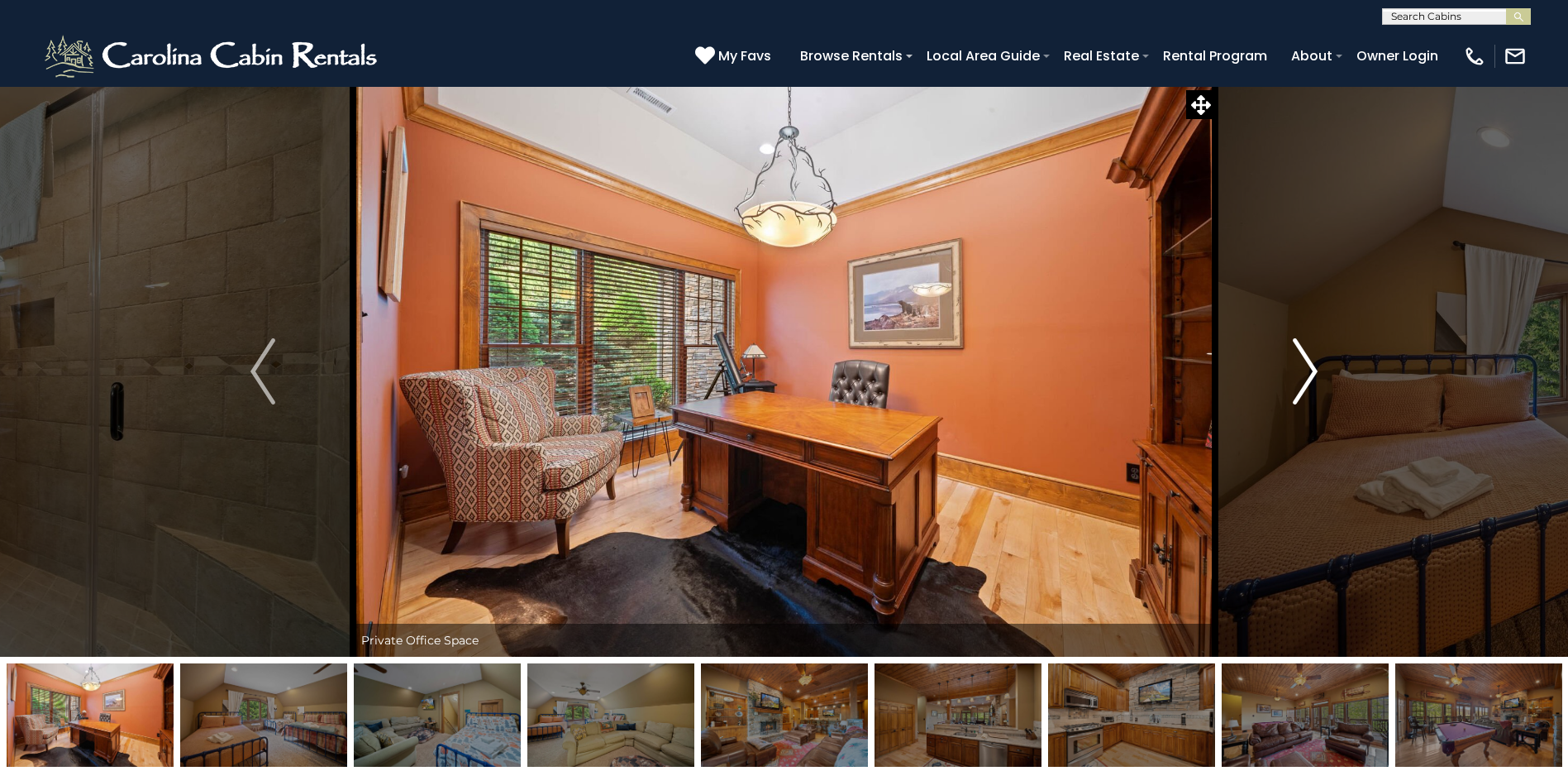
click at [1302, 370] on img "Next" at bounding box center [1304, 371] width 25 height 66
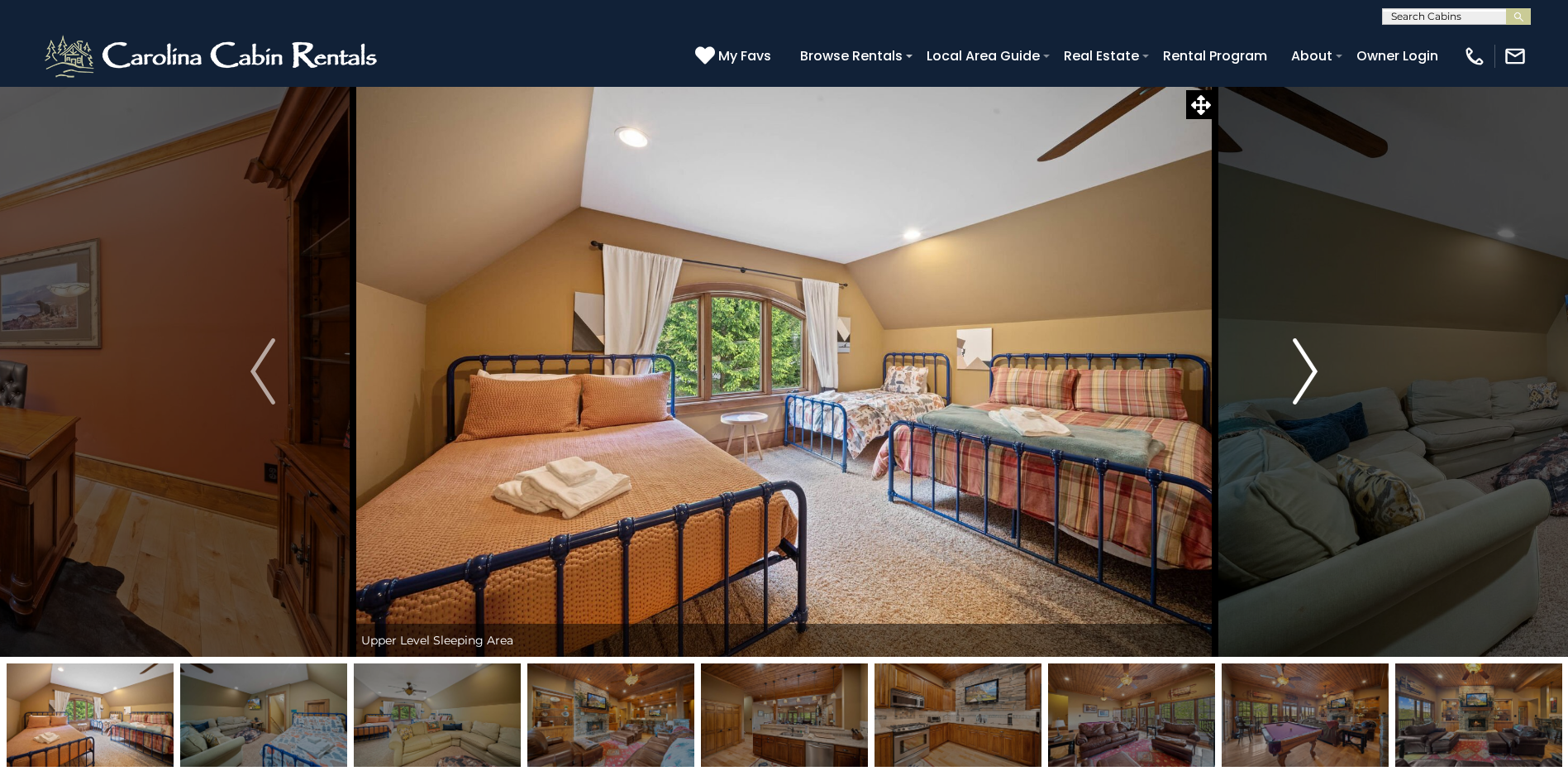
click at [1302, 370] on img "Next" at bounding box center [1304, 371] width 25 height 66
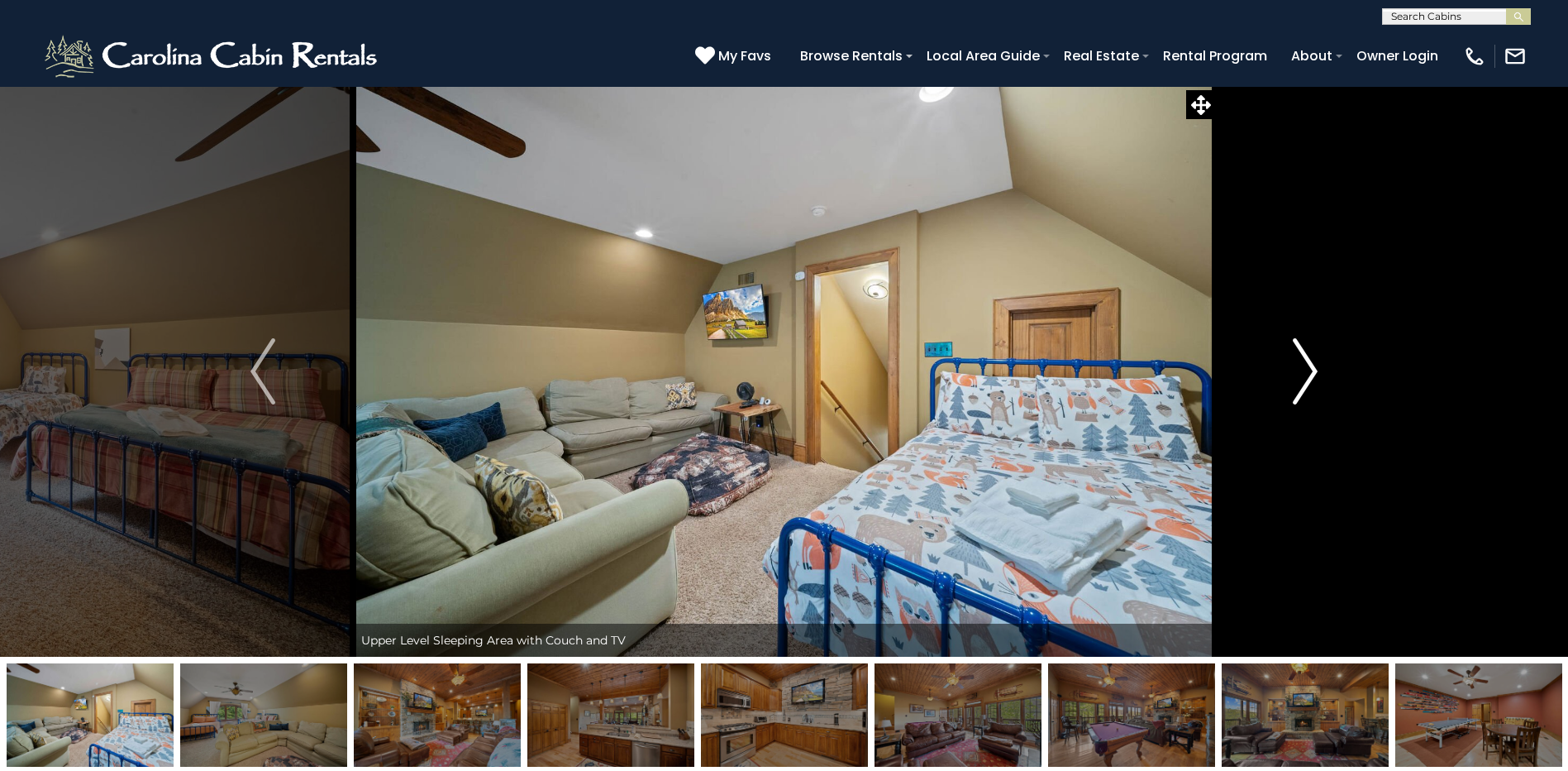
click at [1302, 370] on img "Next" at bounding box center [1304, 371] width 25 height 66
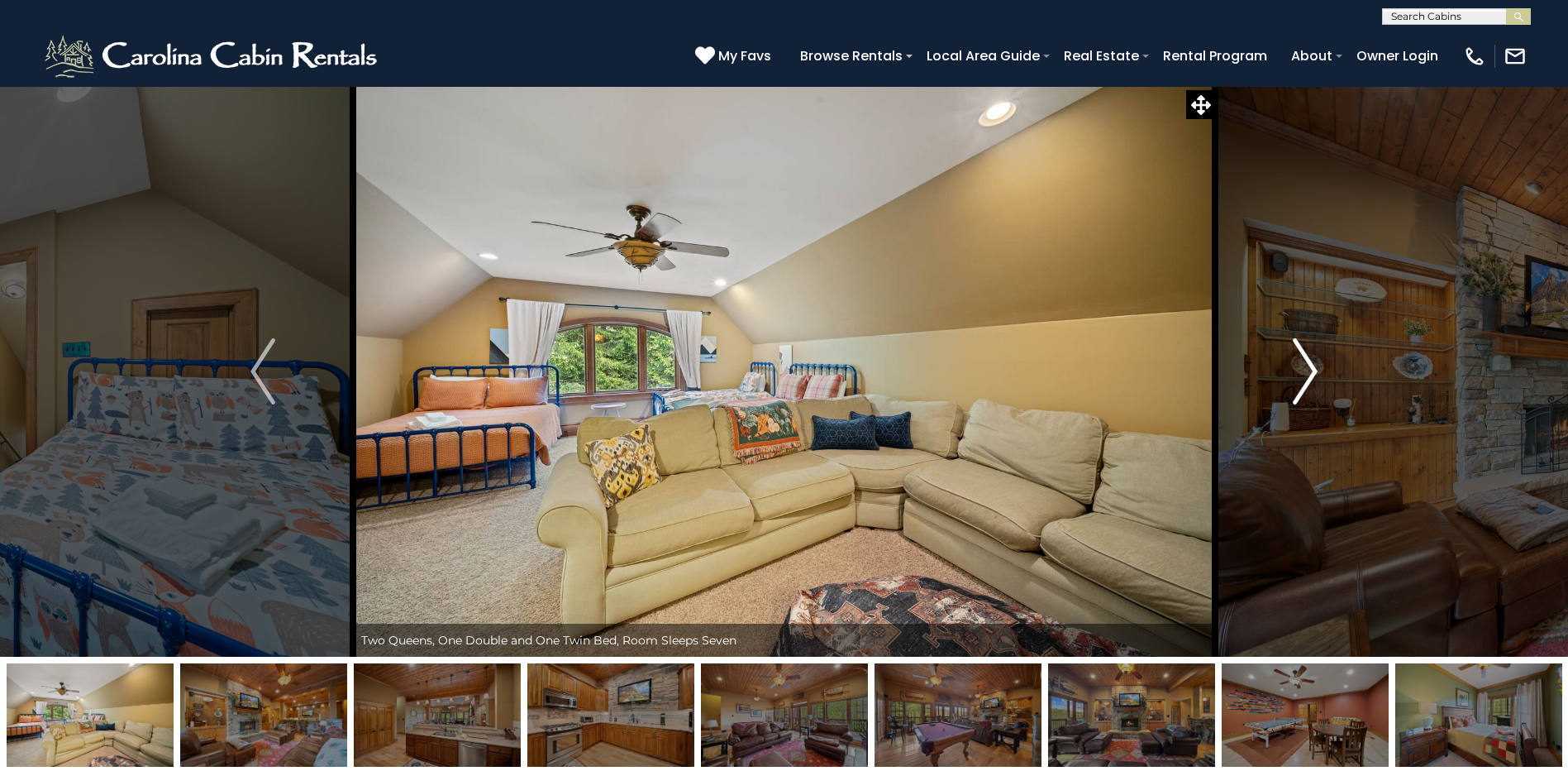
click at [1302, 370] on img "Next" at bounding box center [1304, 371] width 25 height 66
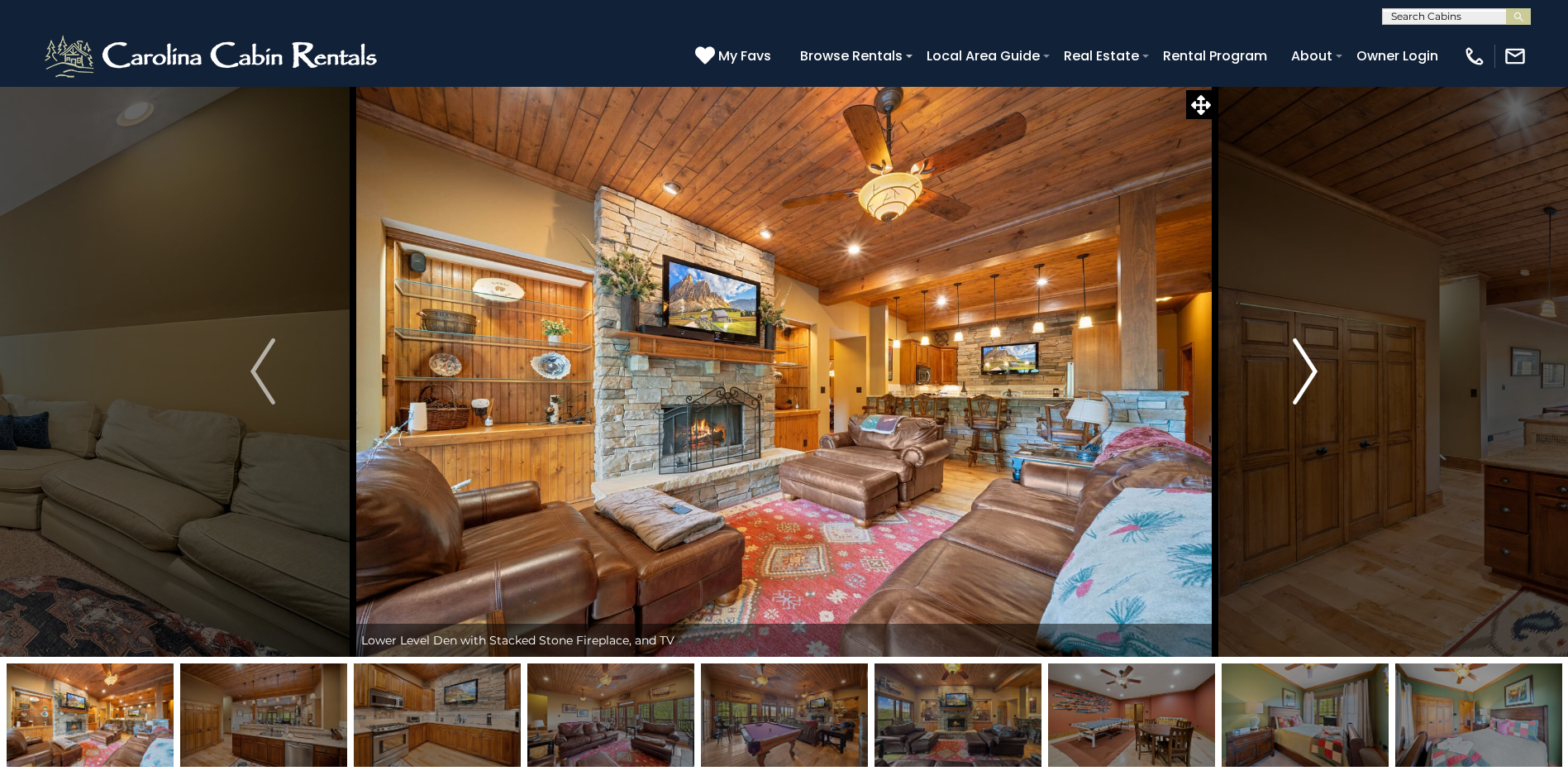
click at [1302, 370] on img "Next" at bounding box center [1304, 371] width 25 height 66
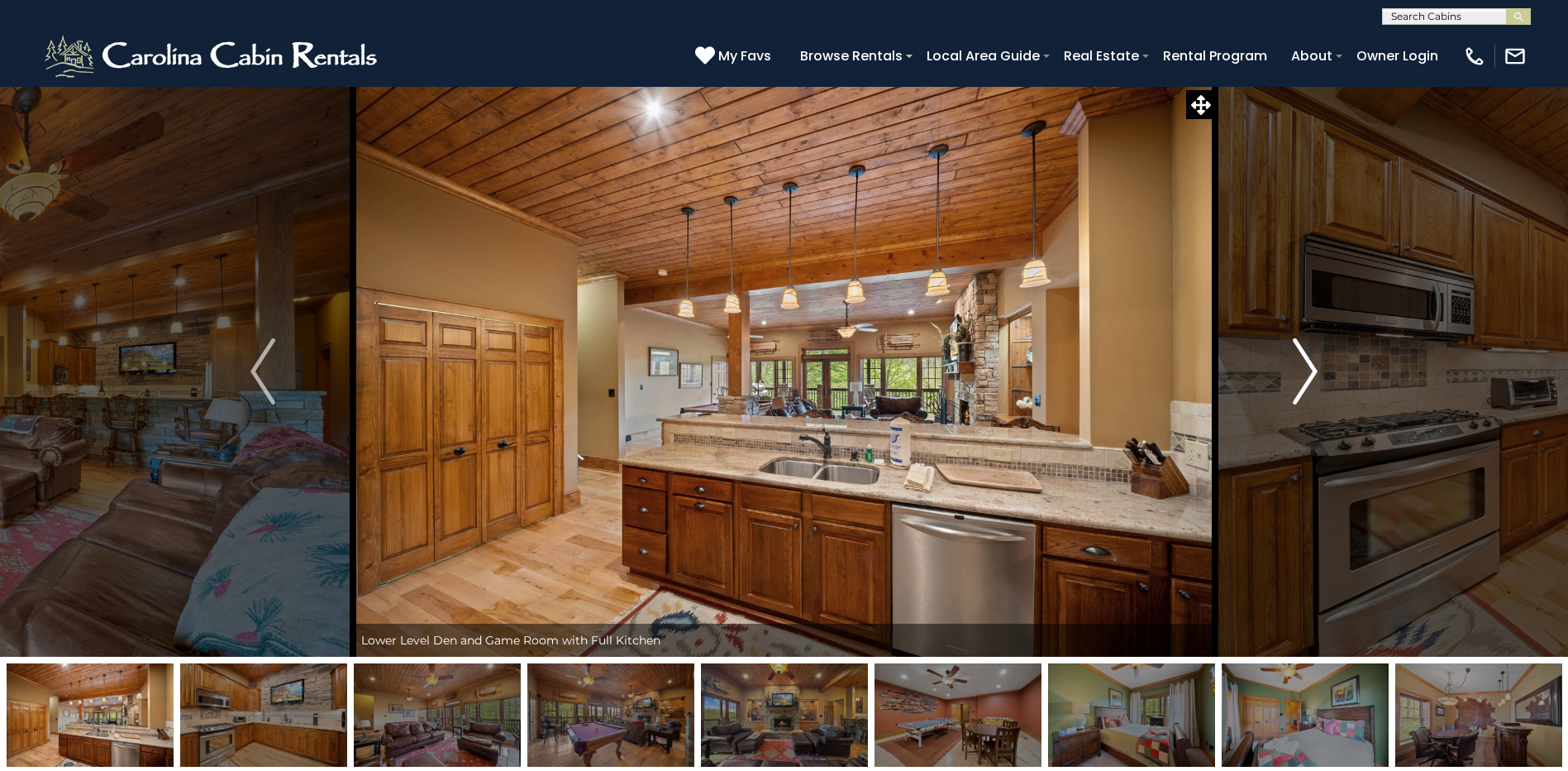
click at [1302, 370] on img "Next" at bounding box center [1304, 371] width 25 height 66
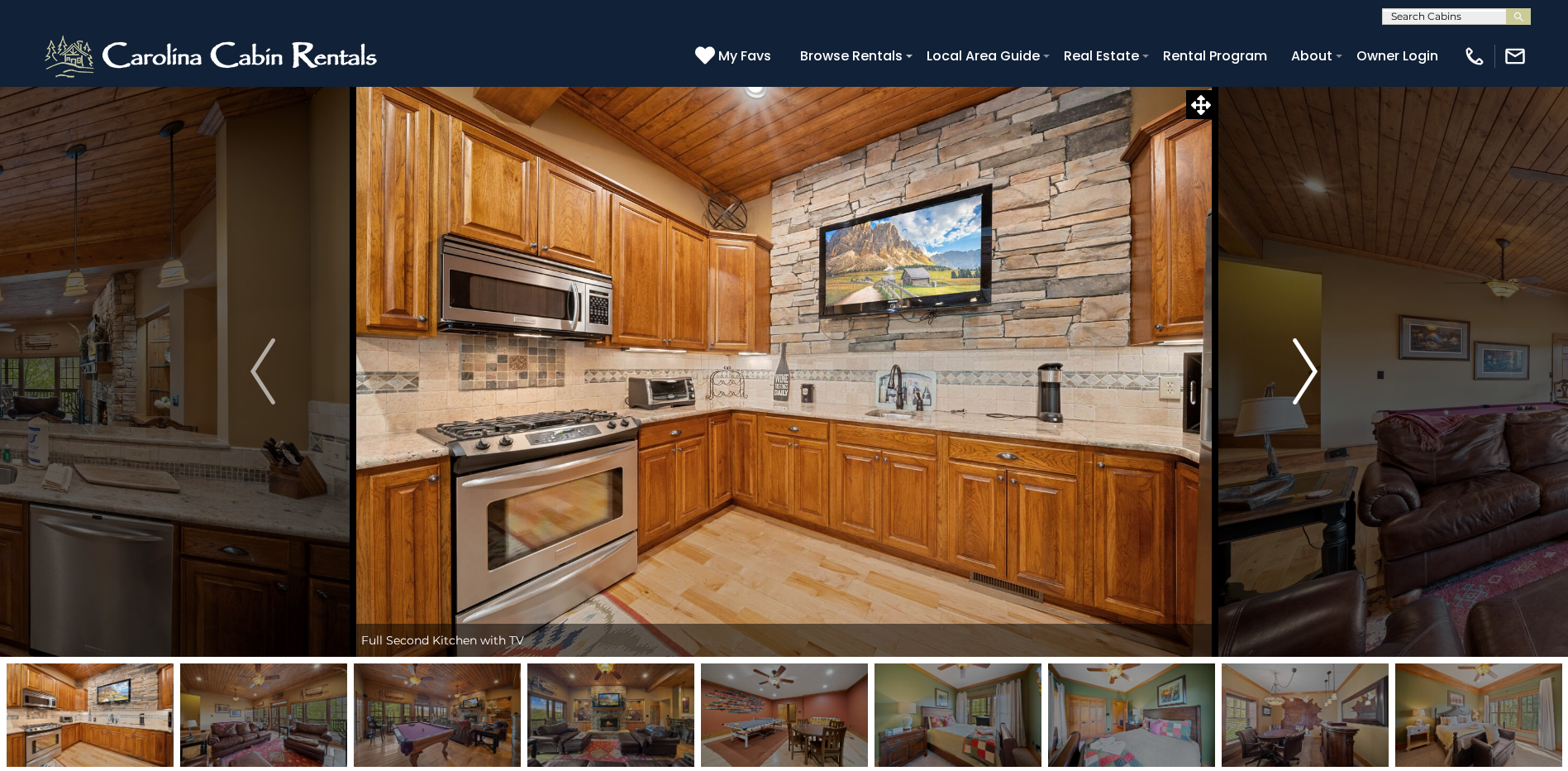
click at [1302, 370] on img "Next" at bounding box center [1304, 371] width 25 height 66
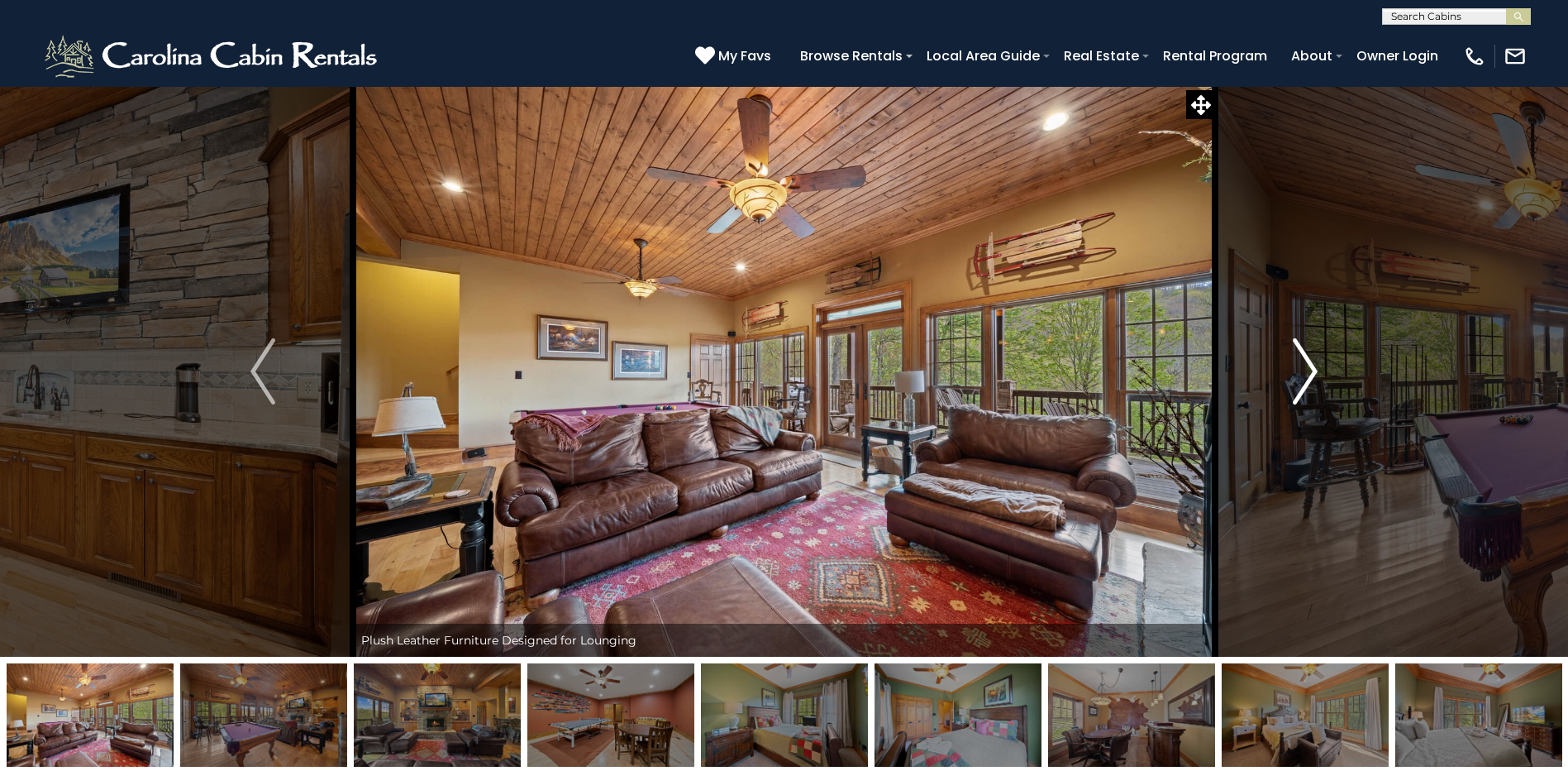
click at [1303, 370] on img "Next" at bounding box center [1304, 371] width 25 height 66
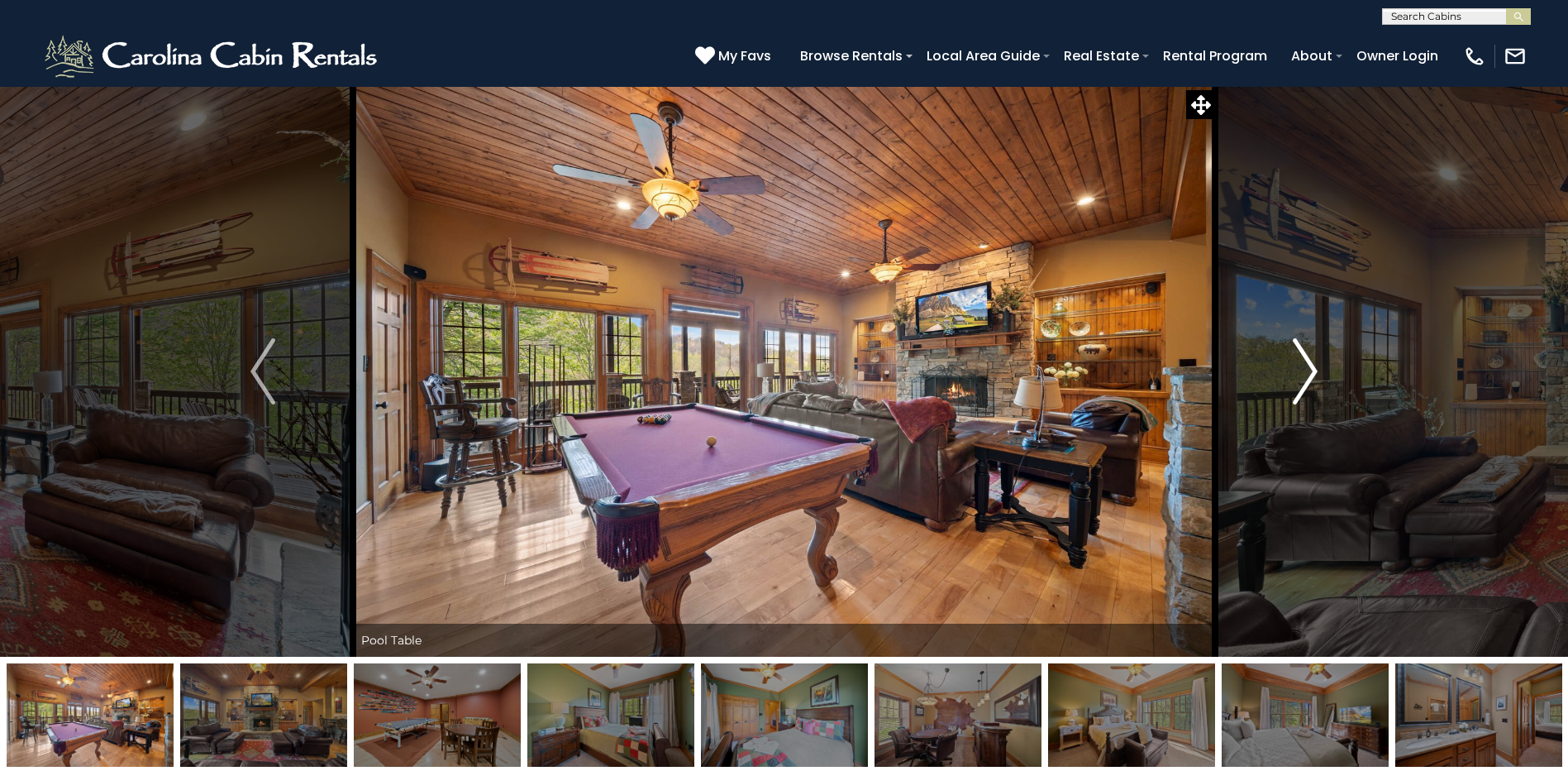
click at [1303, 370] on img "Next" at bounding box center [1304, 371] width 25 height 66
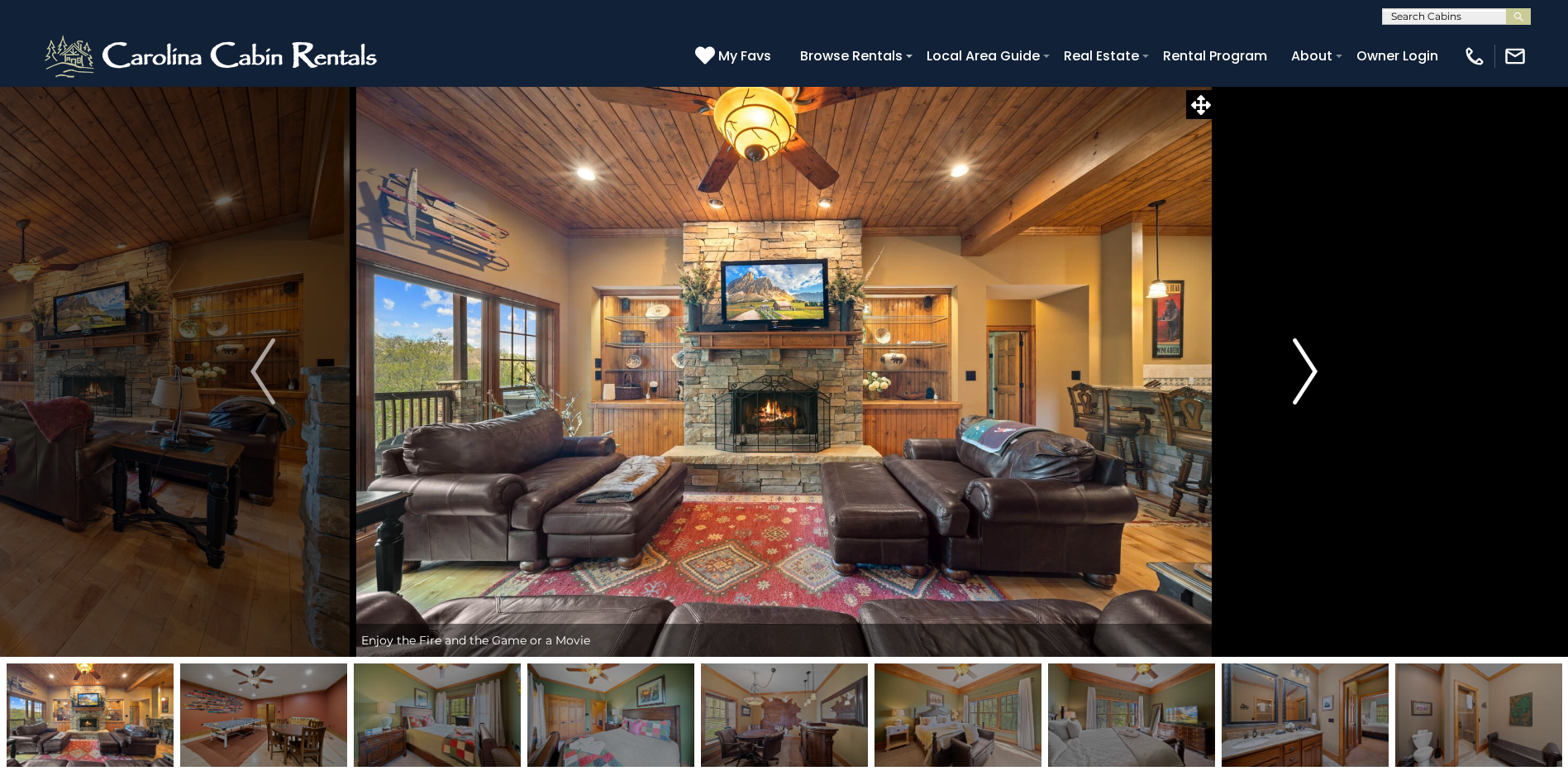
click at [1304, 370] on img "Next" at bounding box center [1304, 371] width 25 height 66
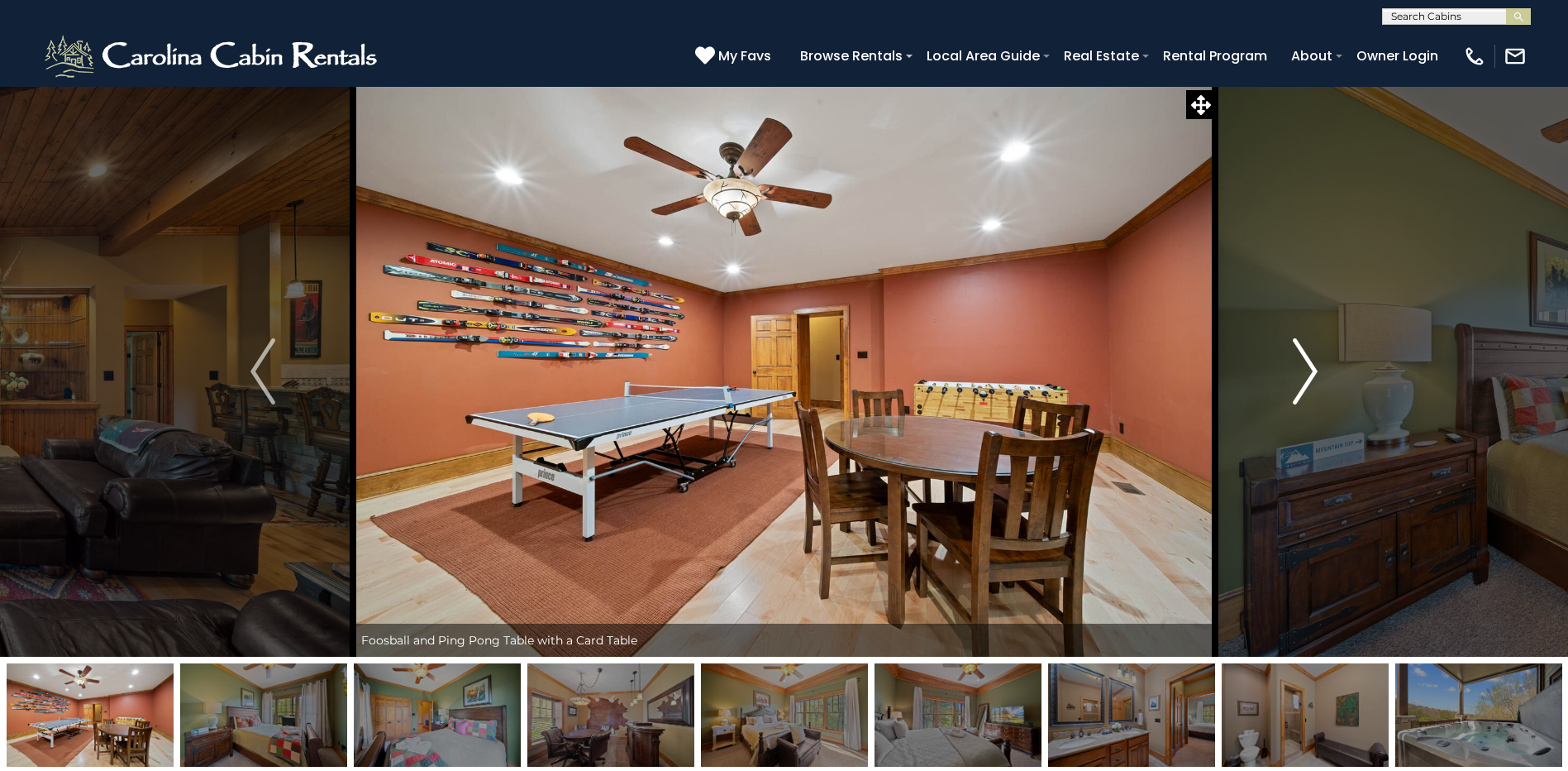
click at [1304, 370] on img "Next" at bounding box center [1304, 371] width 25 height 66
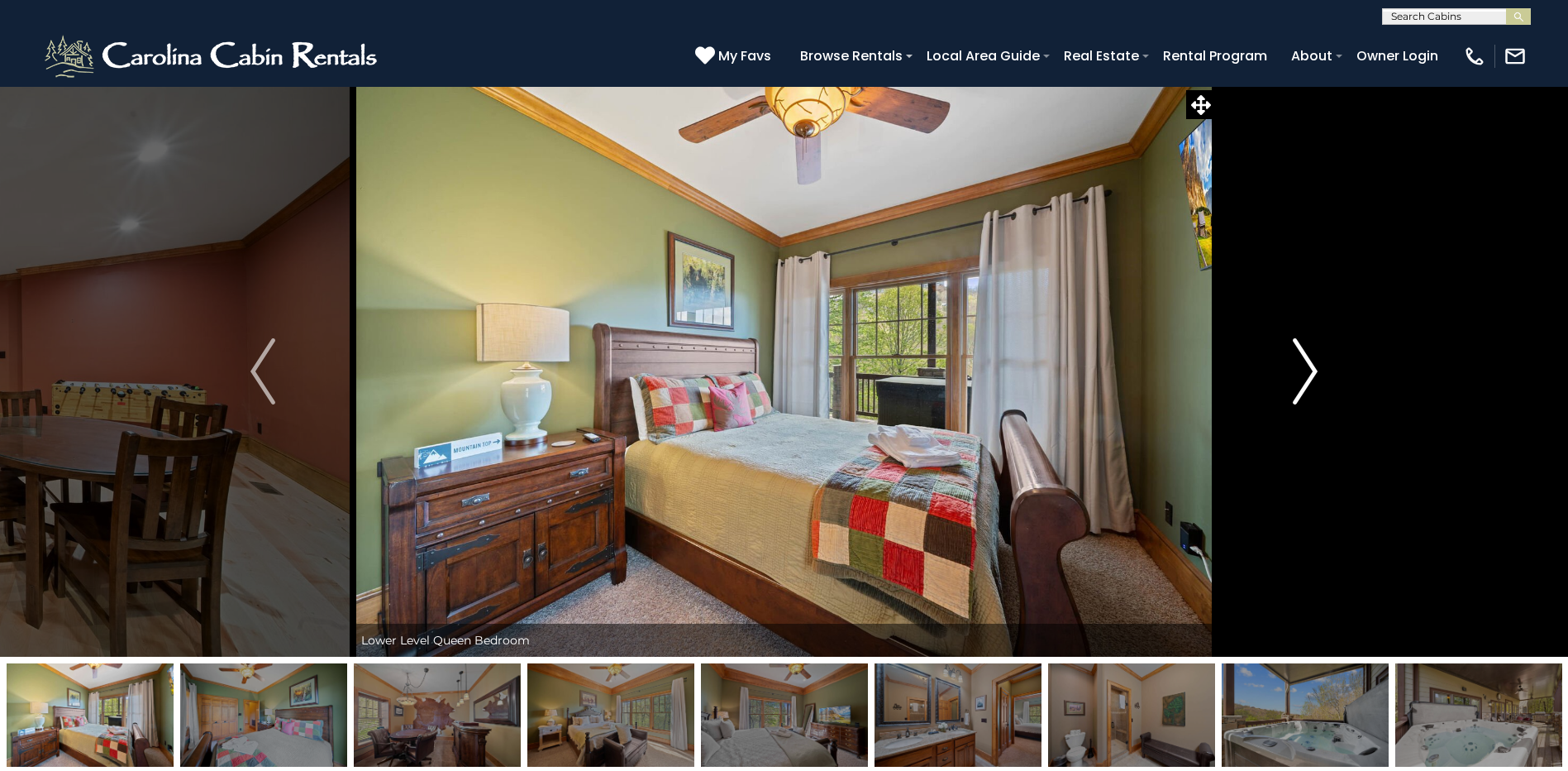
click at [1304, 370] on img "Next" at bounding box center [1304, 371] width 25 height 66
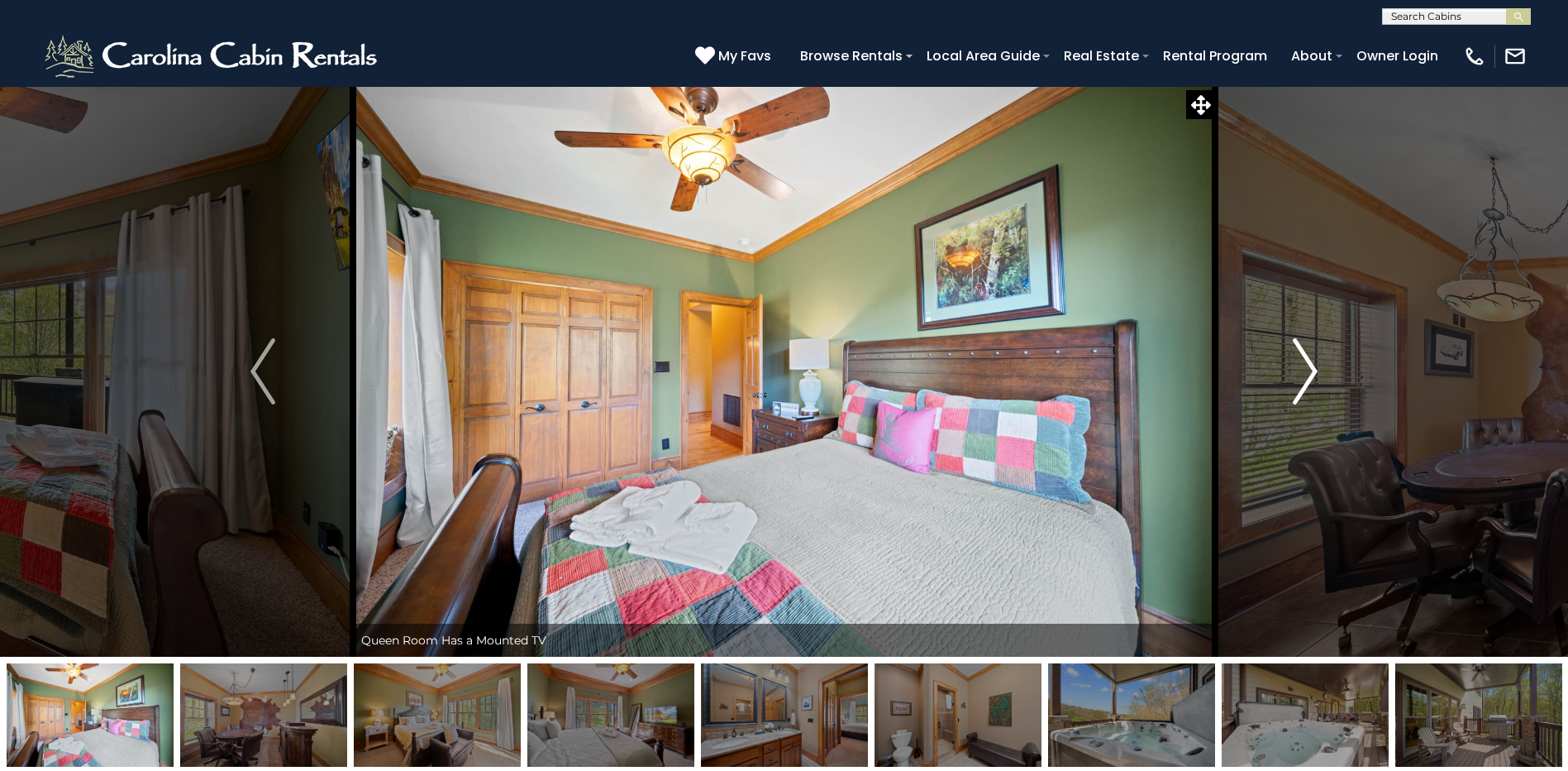
click at [1304, 370] on img "Next" at bounding box center [1304, 371] width 25 height 66
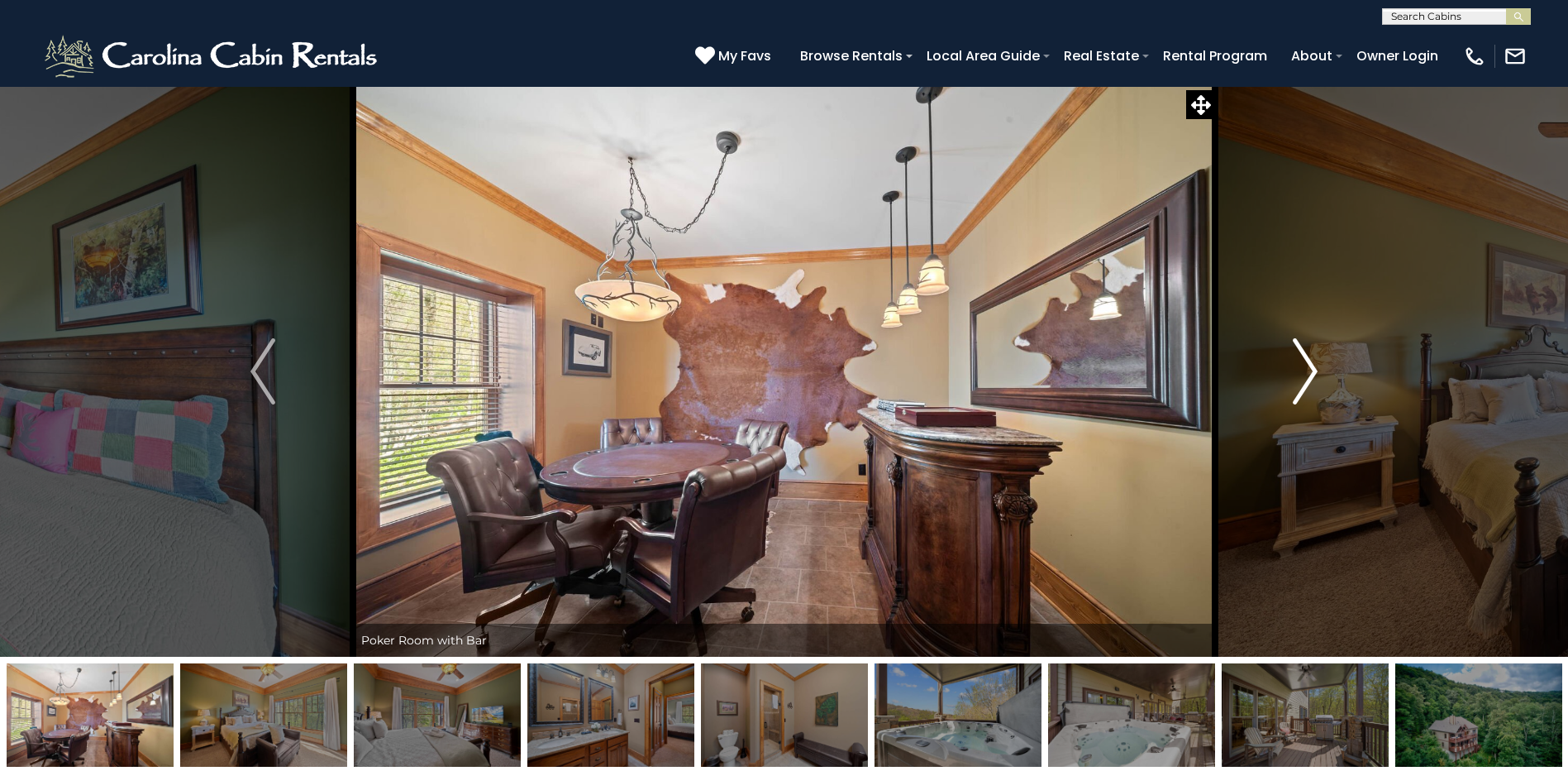
click at [1306, 370] on img "Next" at bounding box center [1304, 371] width 25 height 66
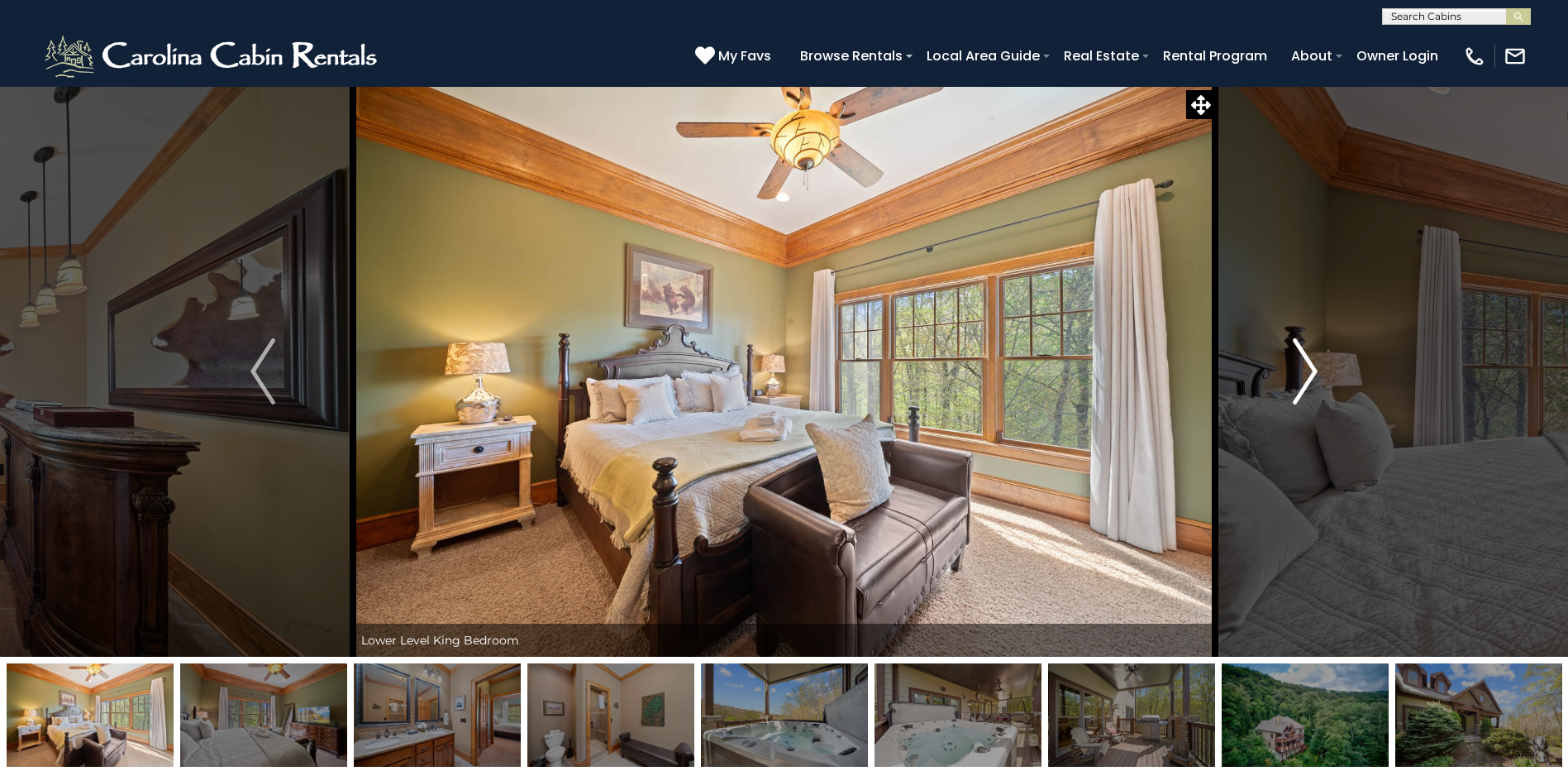
click at [1306, 370] on img "Next" at bounding box center [1304, 371] width 25 height 66
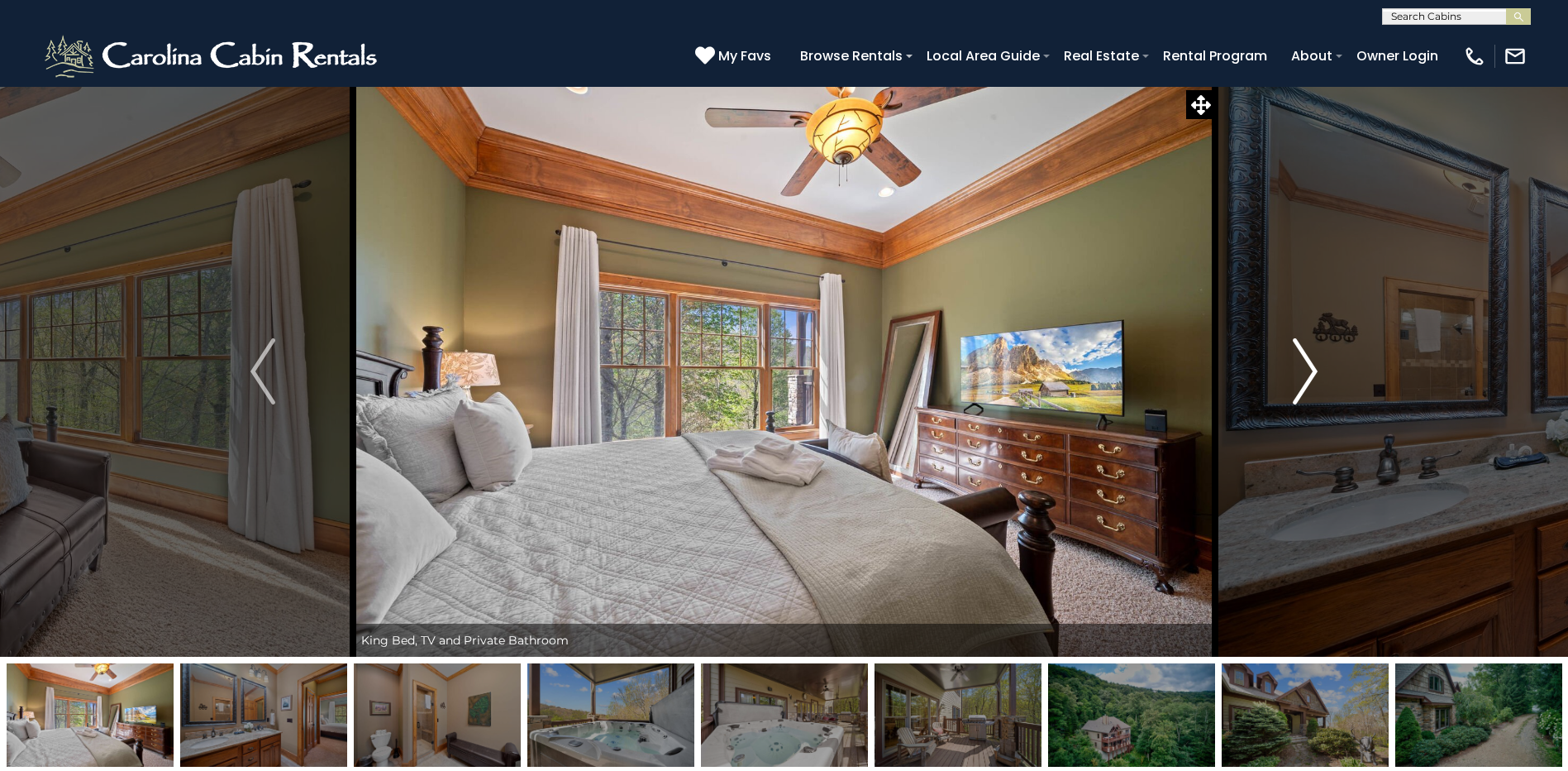
click at [1307, 369] on img "Next" at bounding box center [1304, 371] width 25 height 66
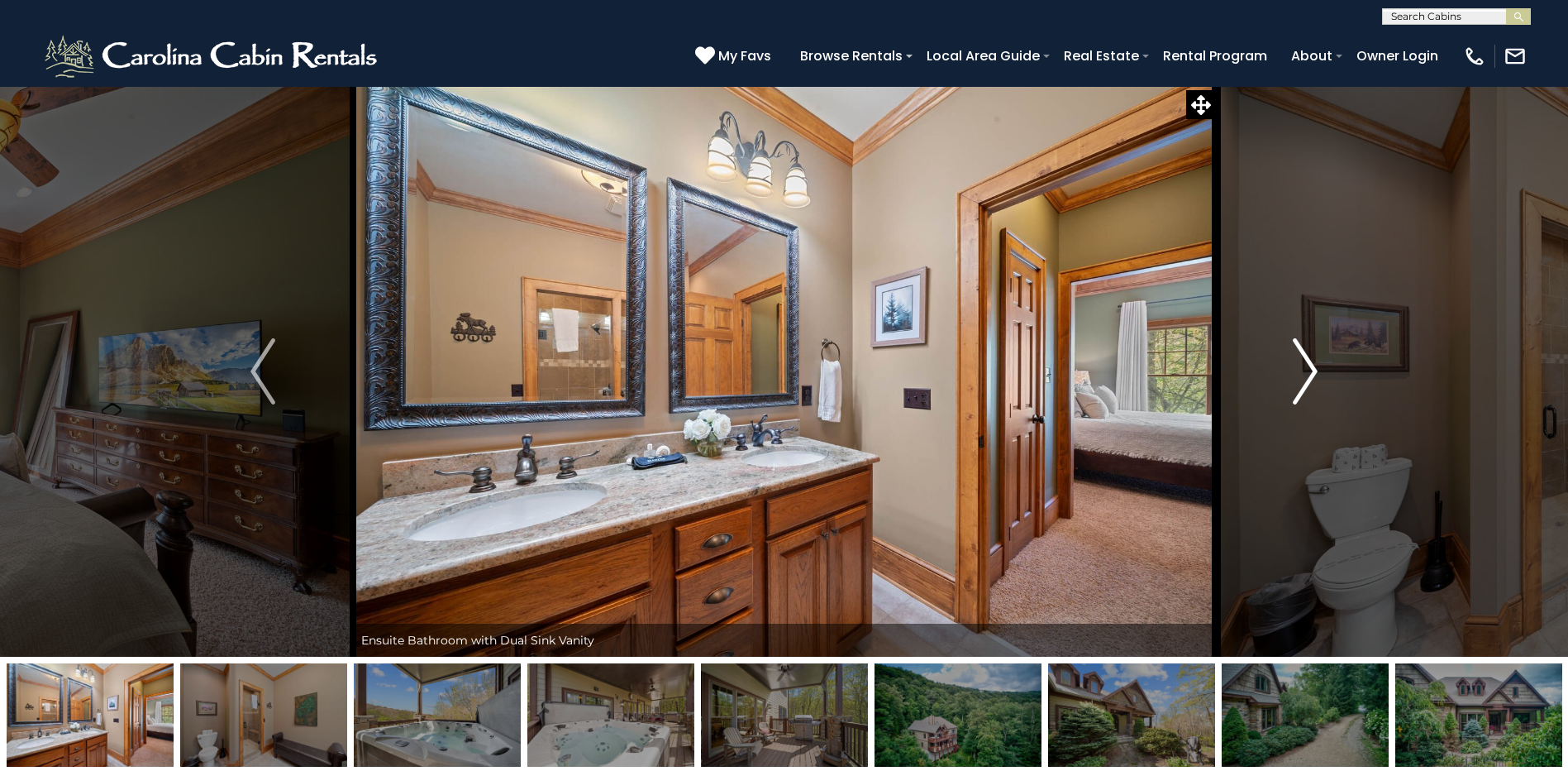
click at [1307, 369] on img "Next" at bounding box center [1304, 371] width 25 height 66
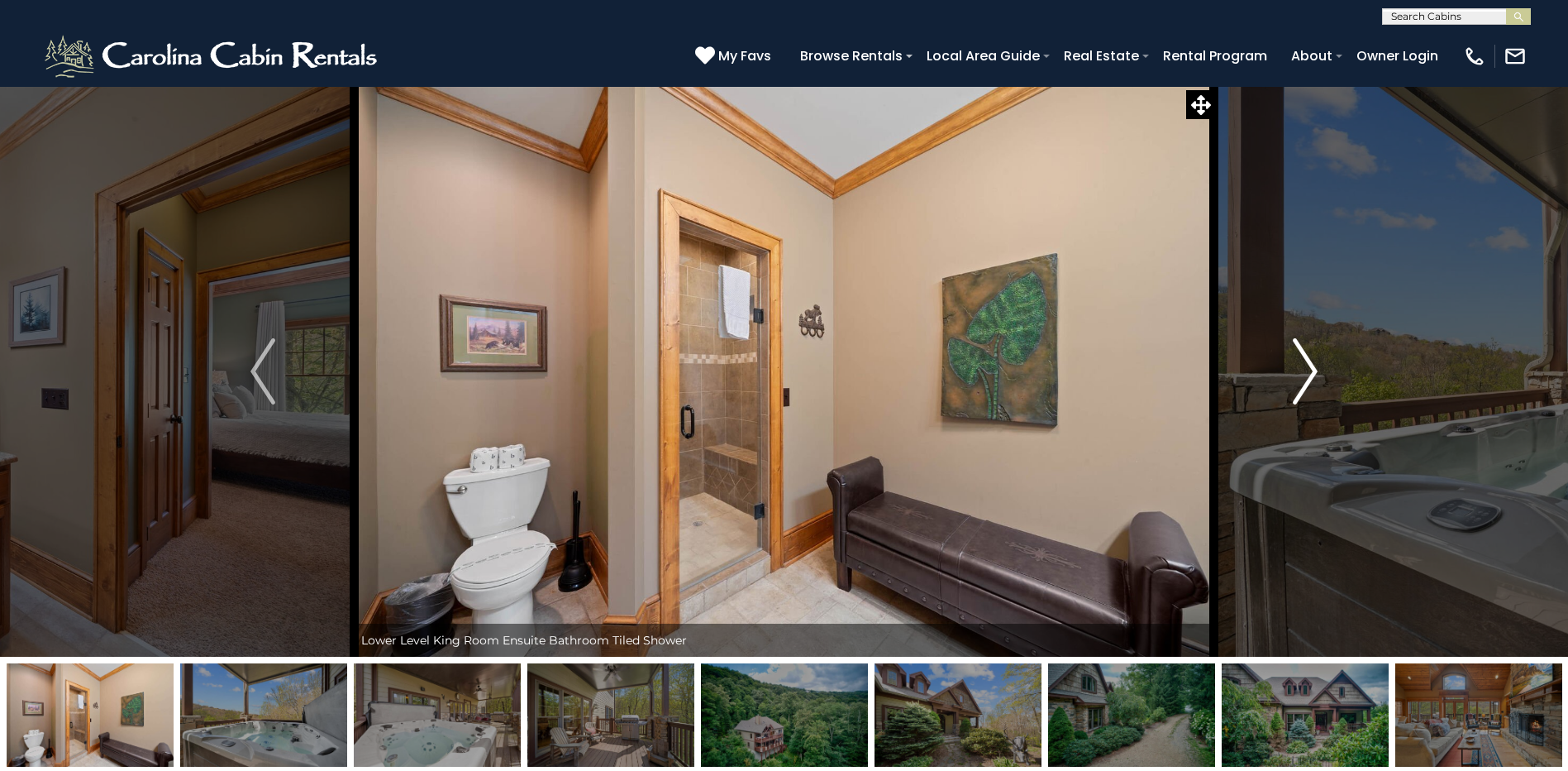
click at [1307, 369] on img "Next" at bounding box center [1304, 371] width 25 height 66
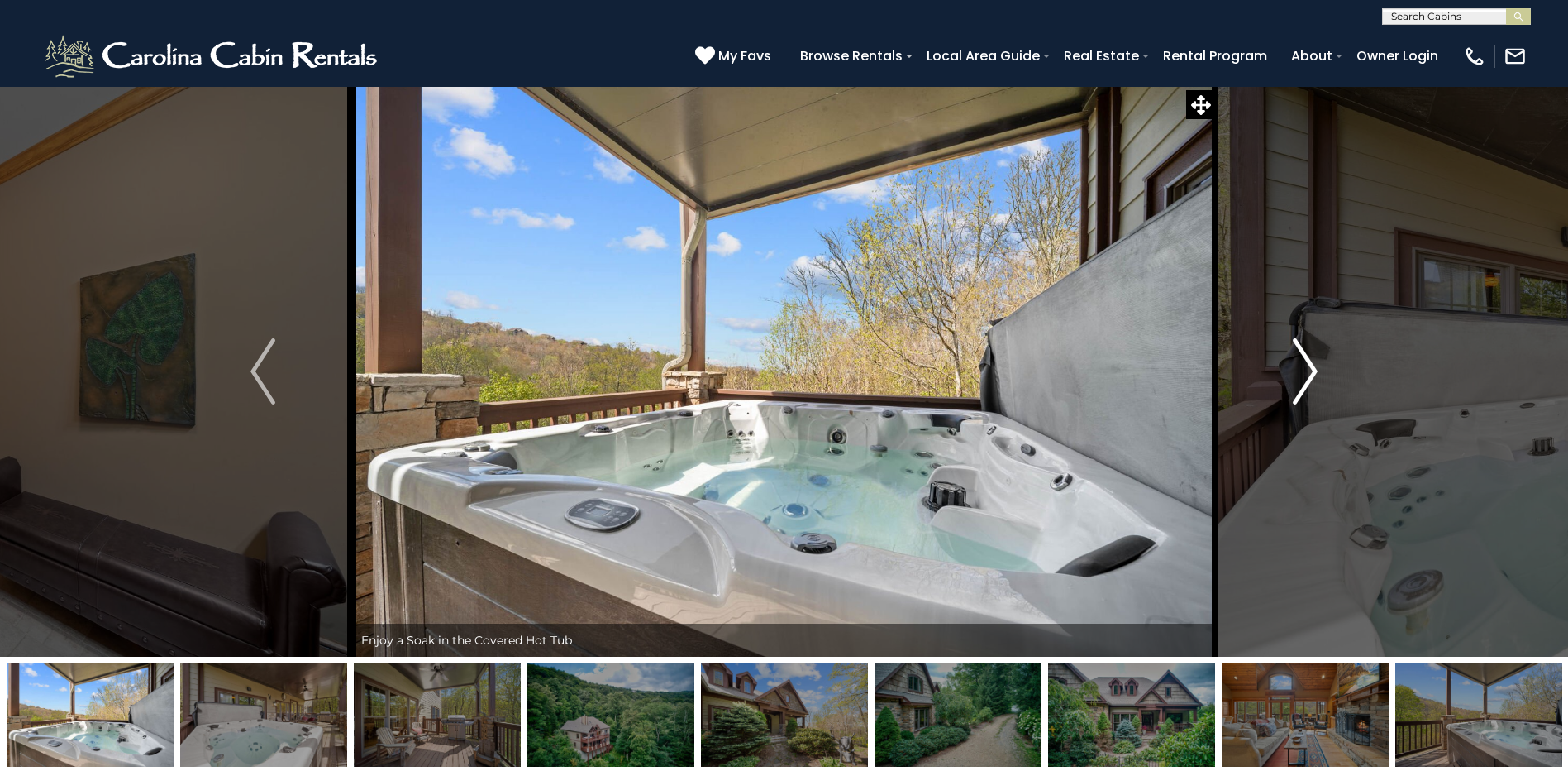
click at [1307, 369] on img "Next" at bounding box center [1304, 371] width 25 height 66
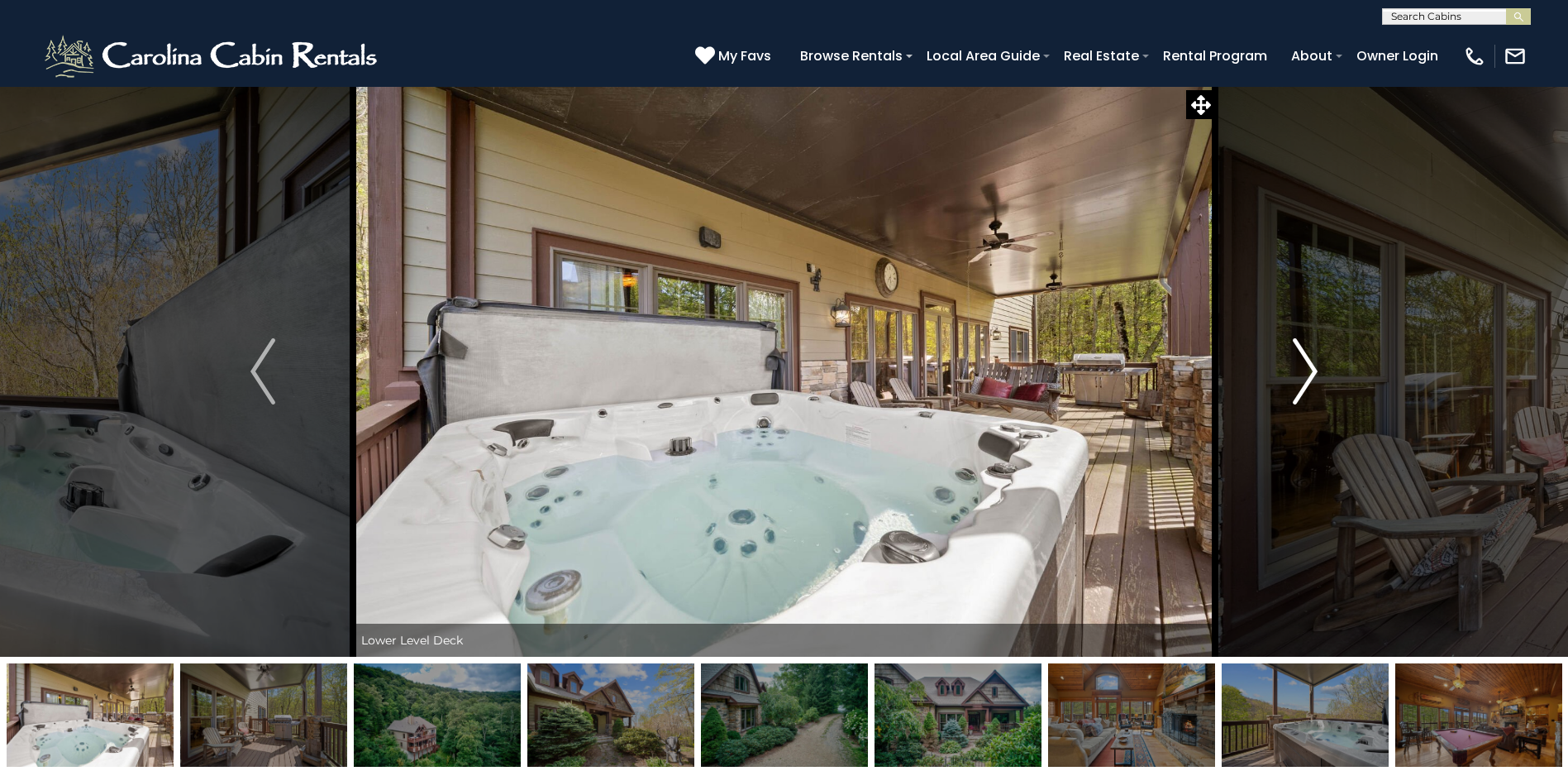
click at [1307, 369] on img "Next" at bounding box center [1304, 371] width 25 height 66
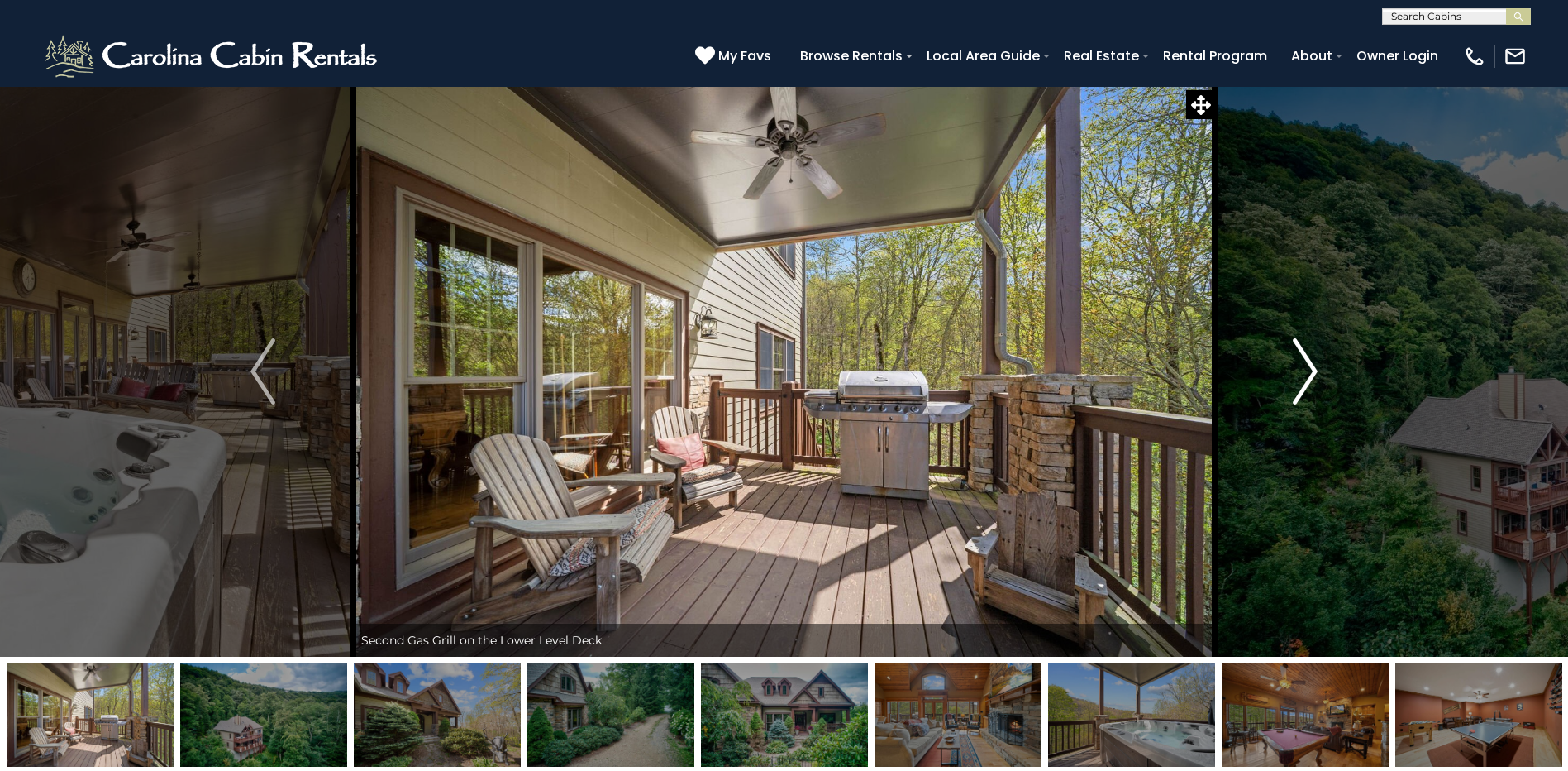
click at [1308, 369] on img "Next" at bounding box center [1304, 371] width 25 height 66
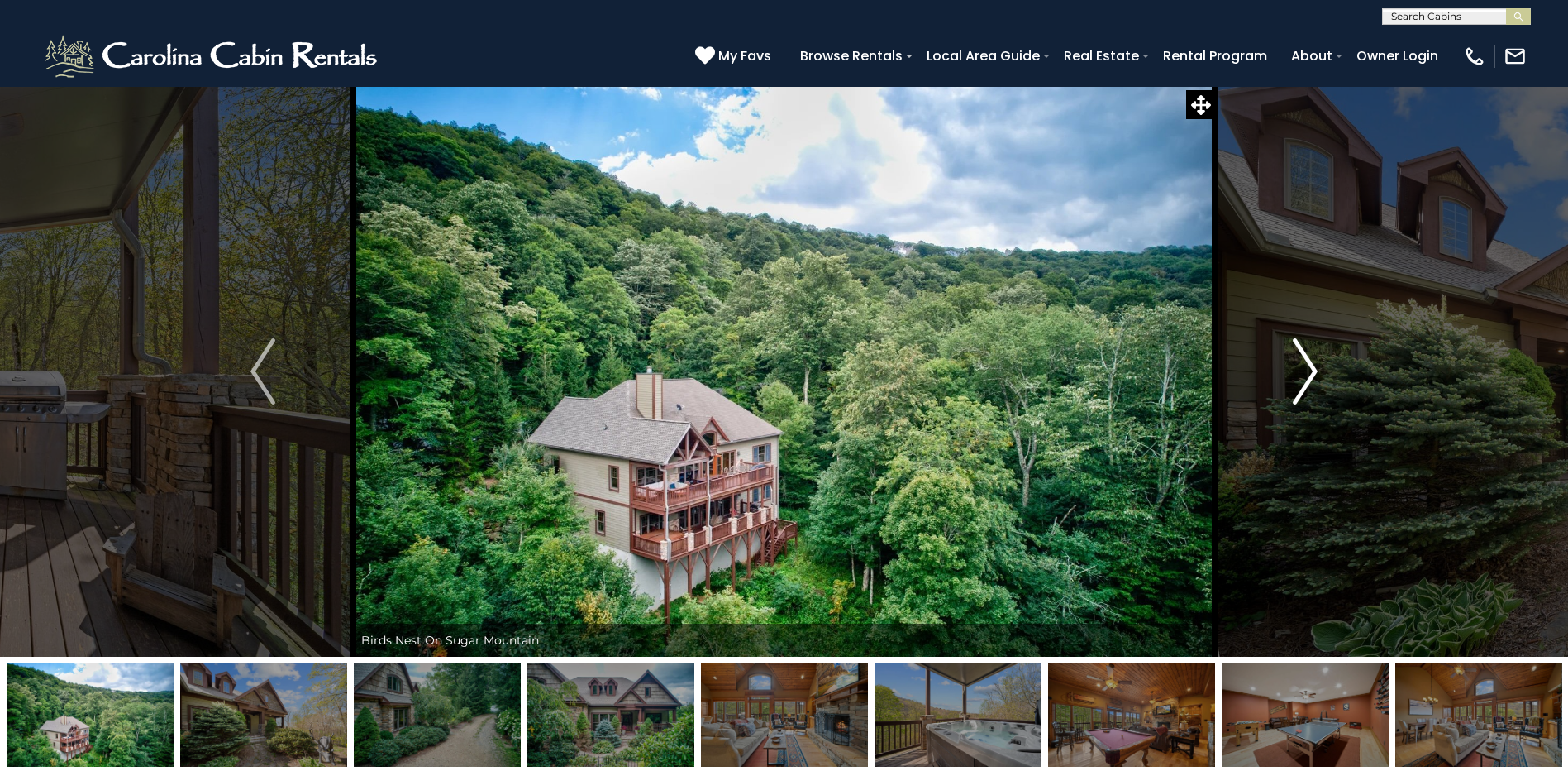
click at [1308, 369] on img "Next" at bounding box center [1304, 371] width 25 height 66
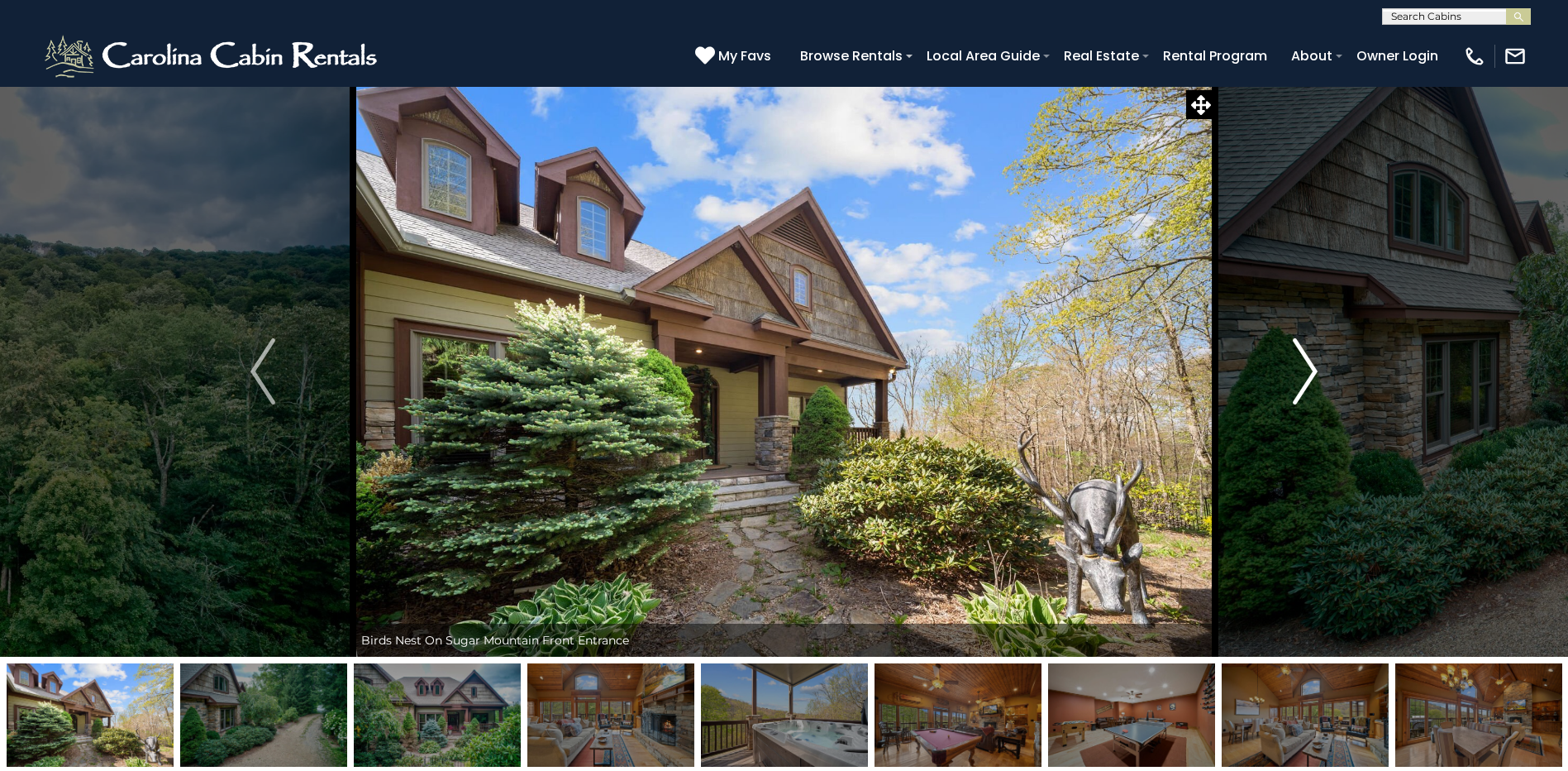
click at [1308, 369] on img "Next" at bounding box center [1304, 371] width 25 height 66
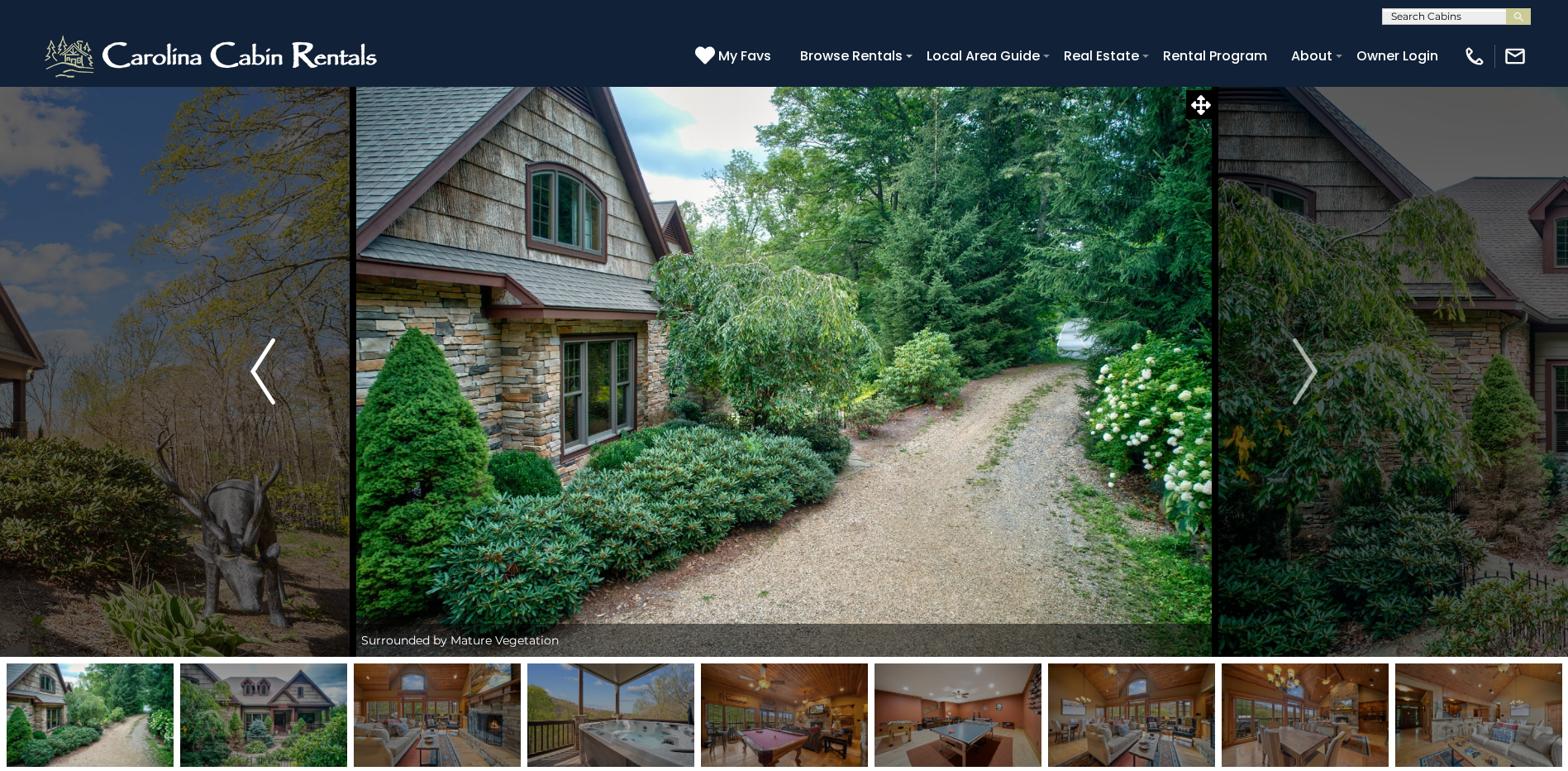
click at [265, 375] on img "Previous" at bounding box center [263, 371] width 25 height 66
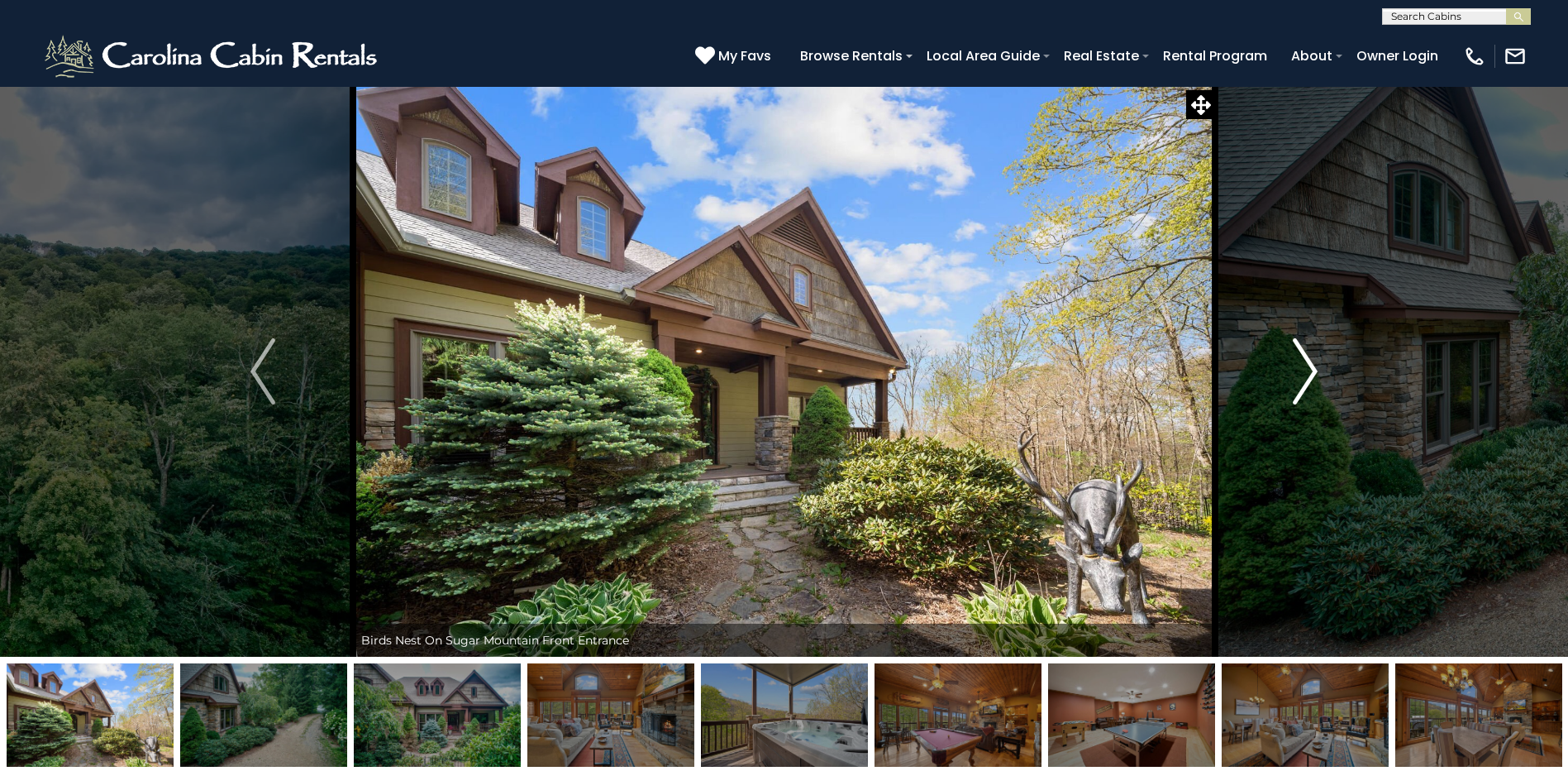
click at [1304, 370] on img "Next" at bounding box center [1304, 371] width 25 height 66
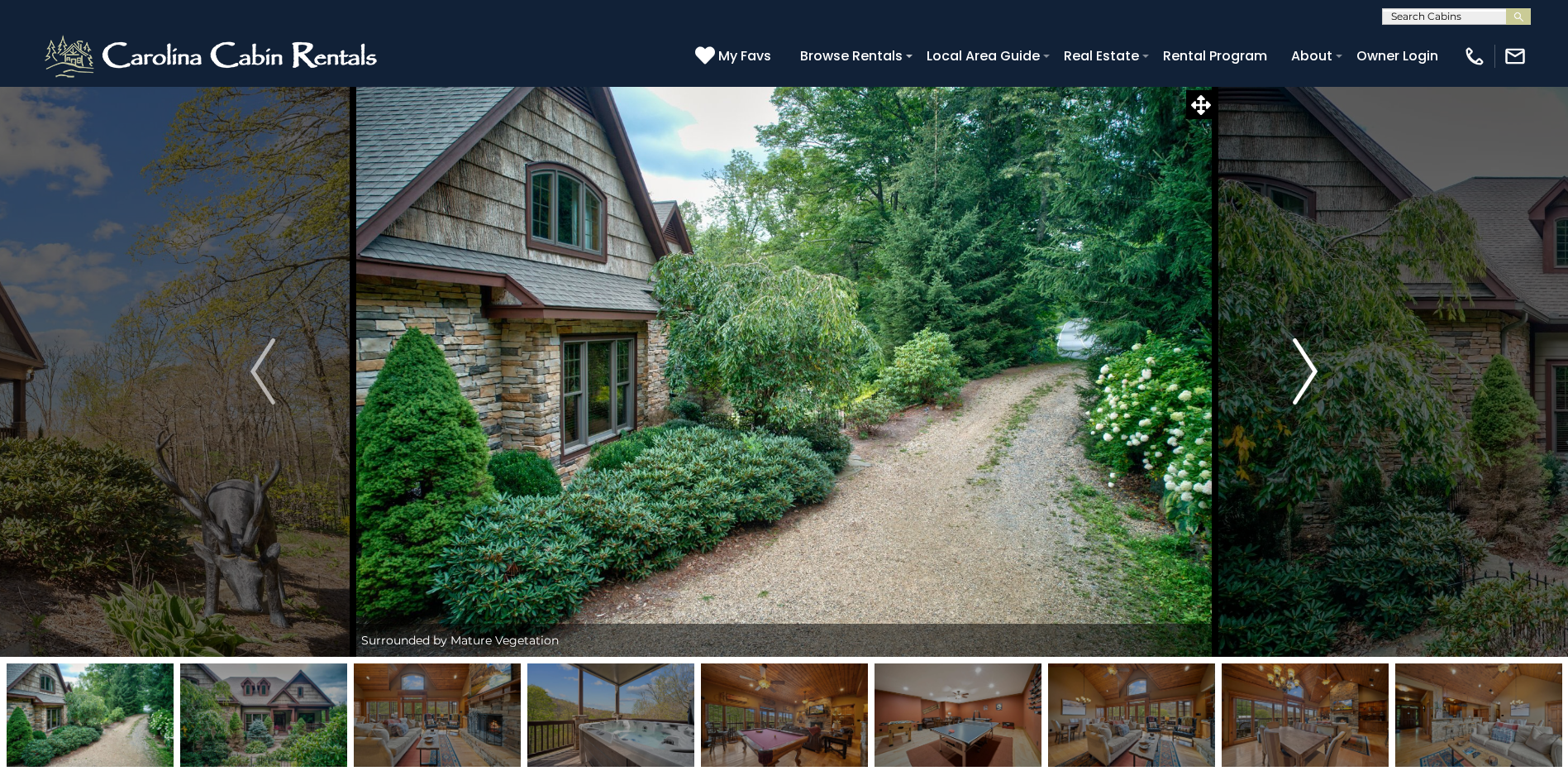
click at [1304, 370] on img "Next" at bounding box center [1304, 371] width 25 height 66
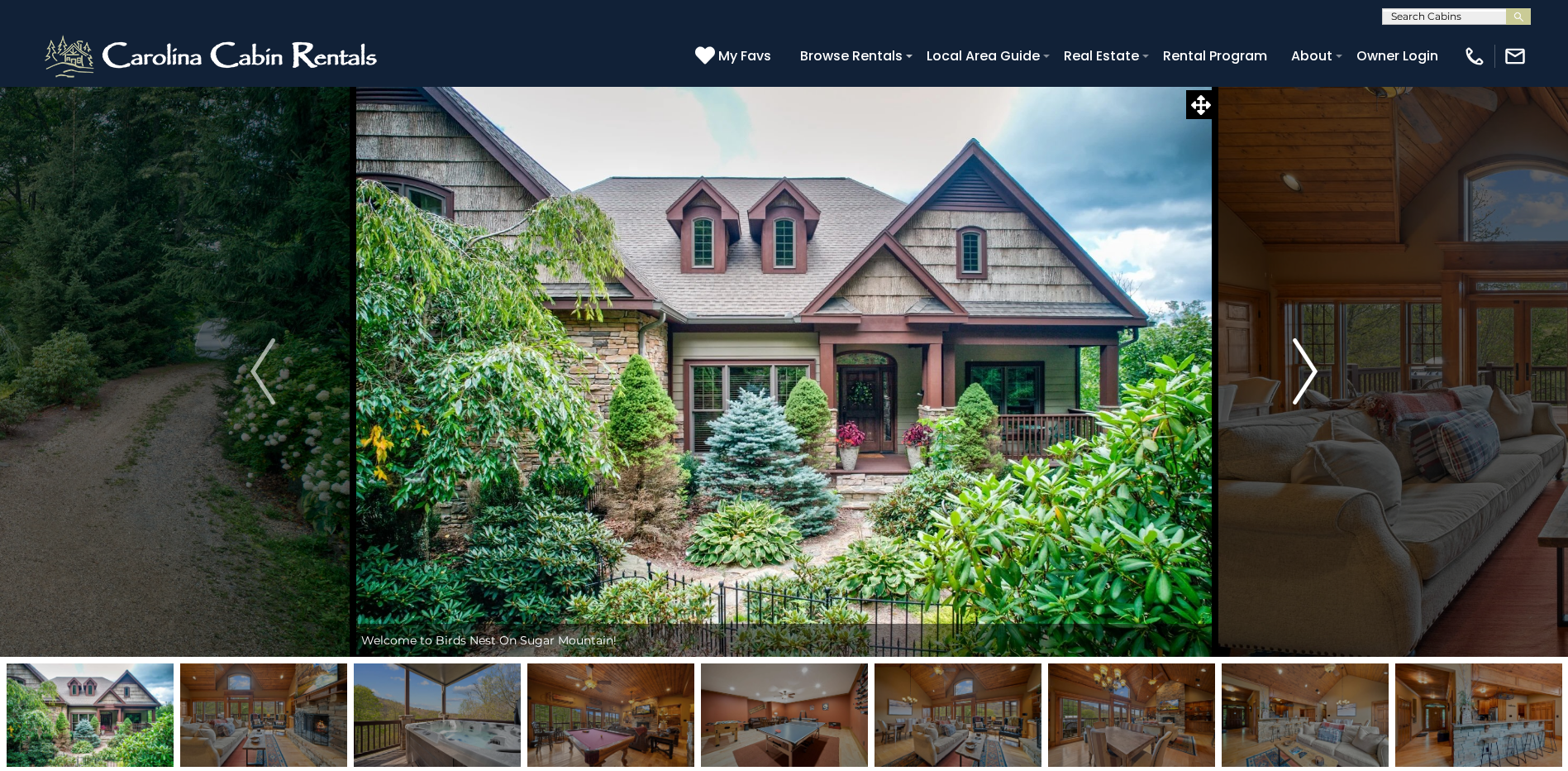
click at [1304, 370] on img "Next" at bounding box center [1304, 371] width 25 height 66
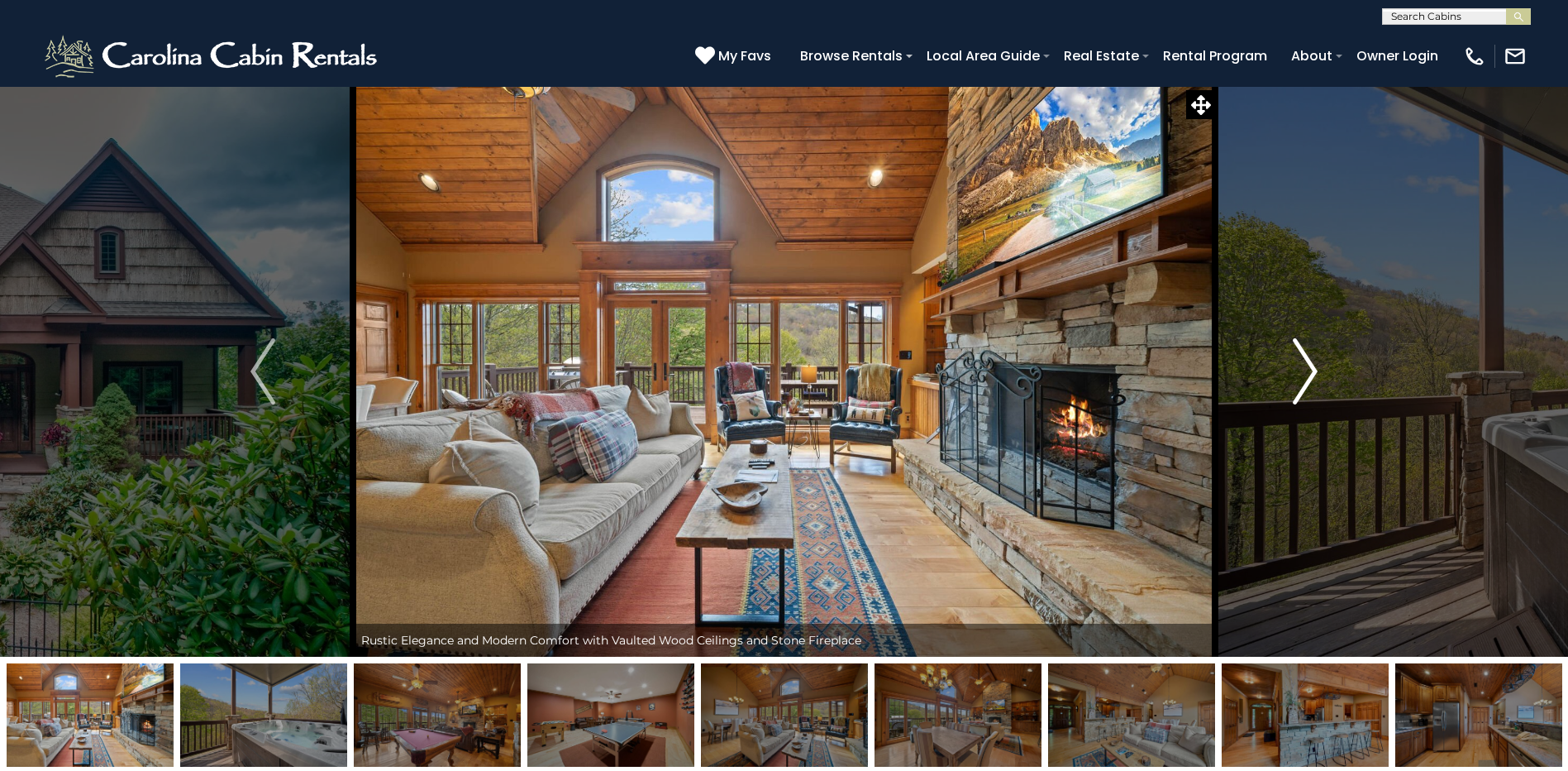
click at [1291, 370] on button "Next" at bounding box center [1304, 371] width 180 height 571
